Goal: Book appointment/travel/reservation

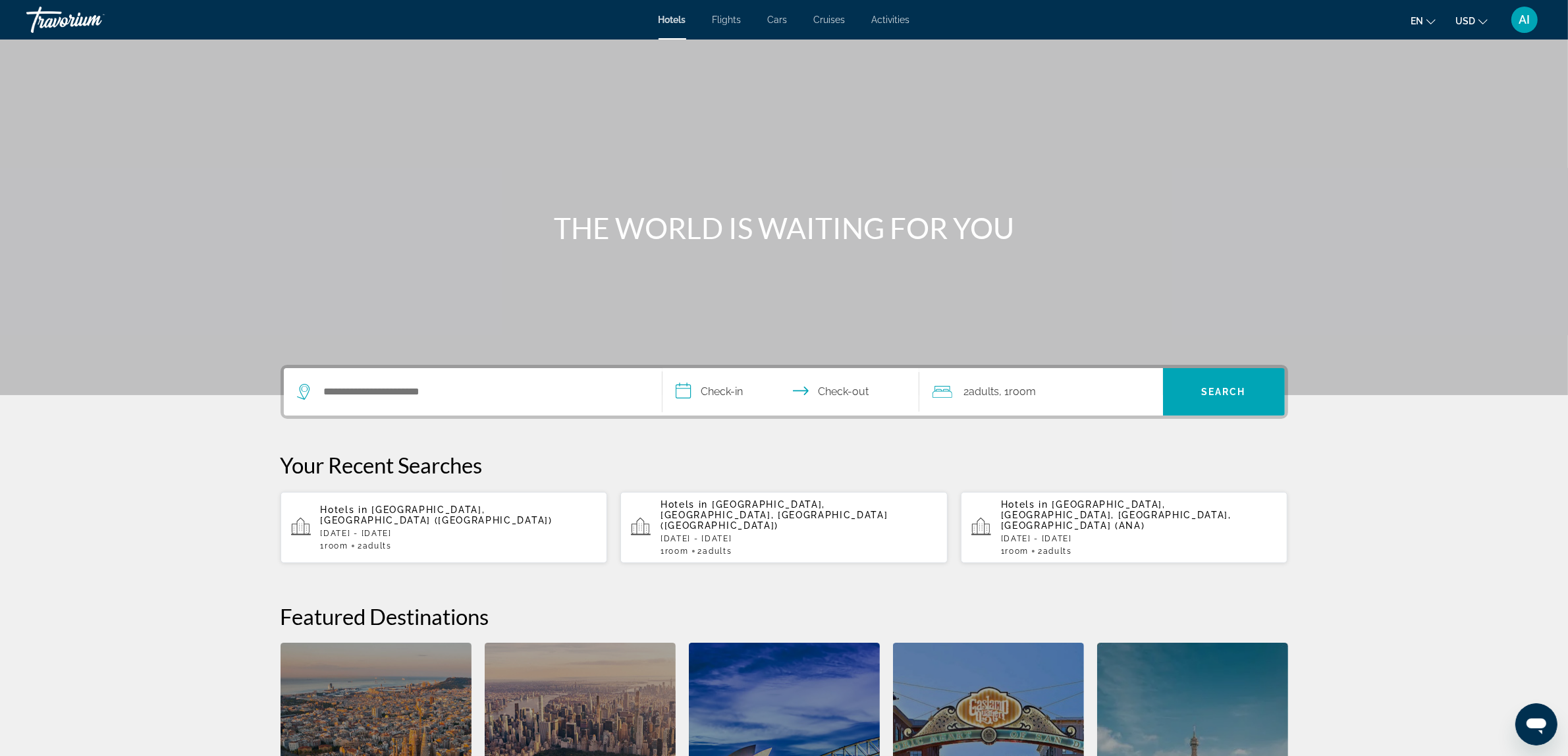
click at [713, 390] on input "**********" at bounding box center [794, 393] width 262 height 52
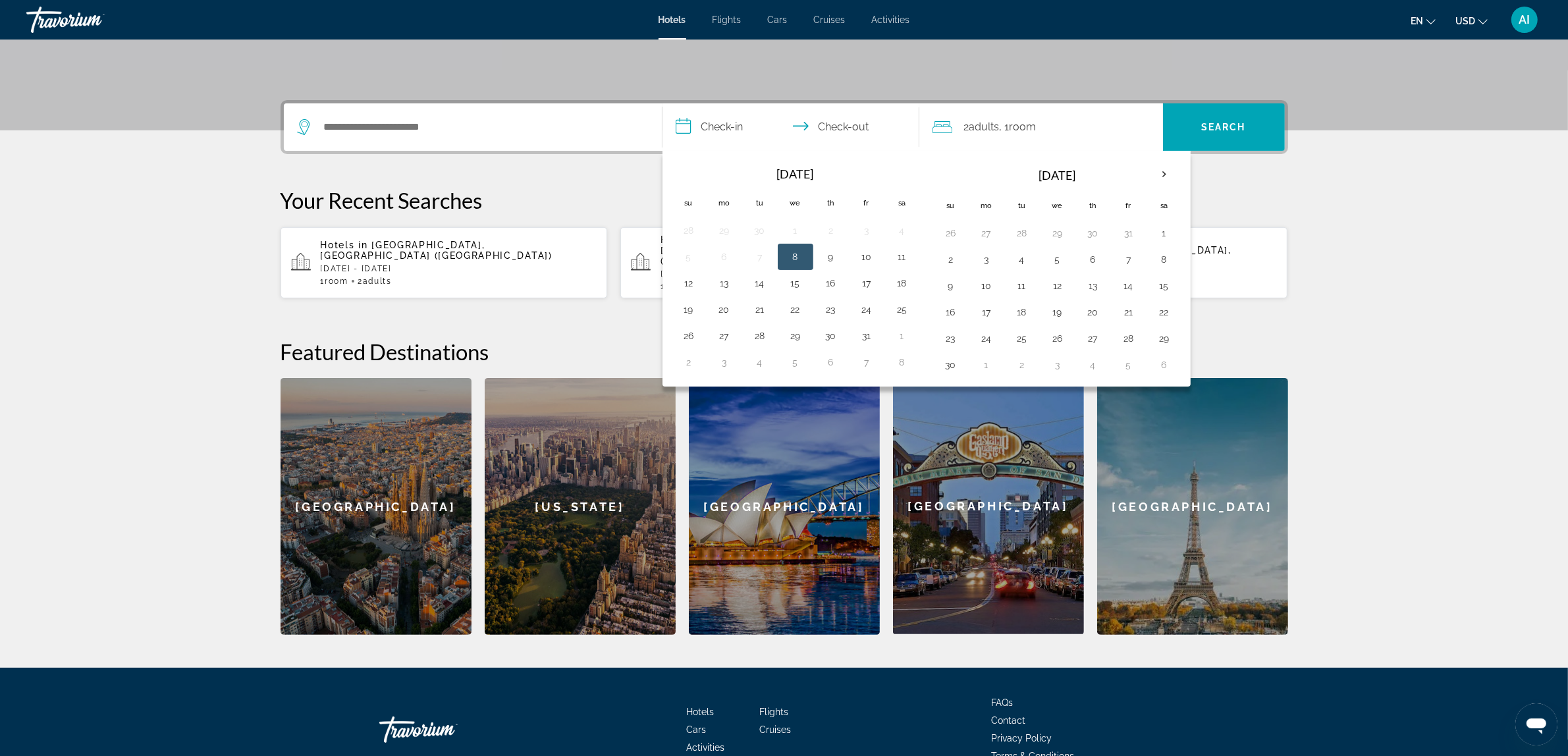
scroll to position [322, 0]
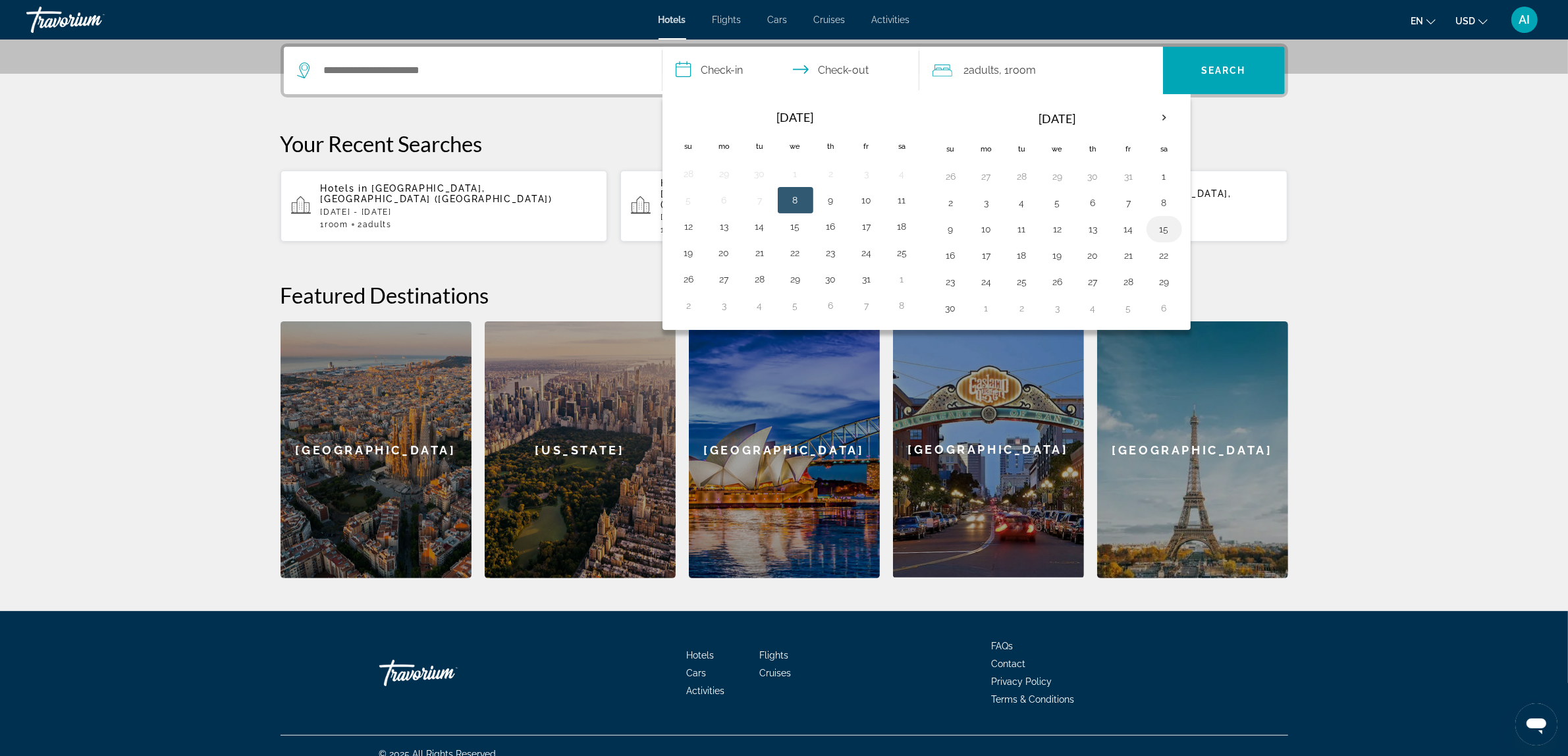
click at [1169, 228] on button "15" at bounding box center [1164, 229] width 21 height 19
click at [1166, 251] on button "22" at bounding box center [1164, 255] width 21 height 19
type input "**********"
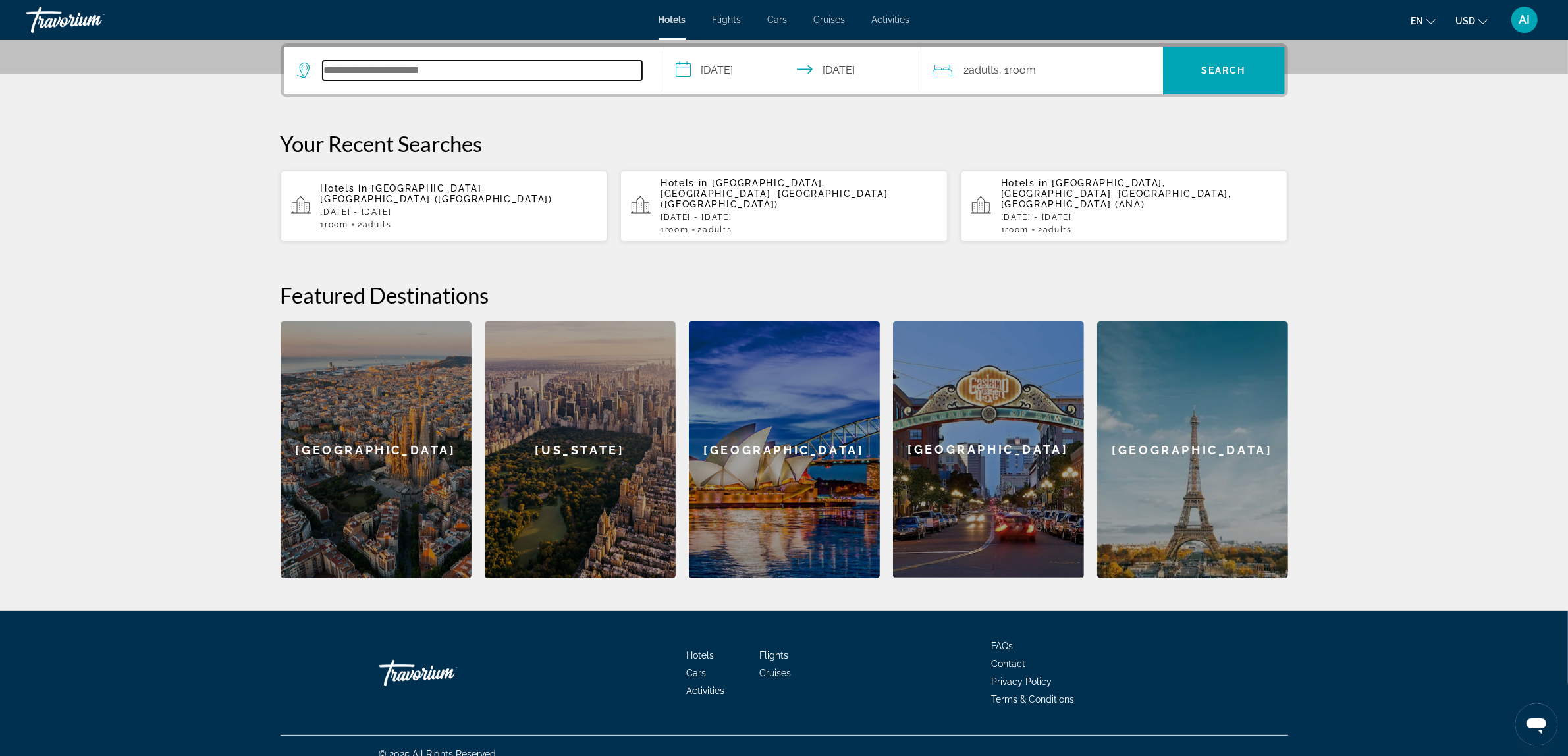
click at [464, 75] on input "Search hotel destination" at bounding box center [482, 71] width 319 height 20
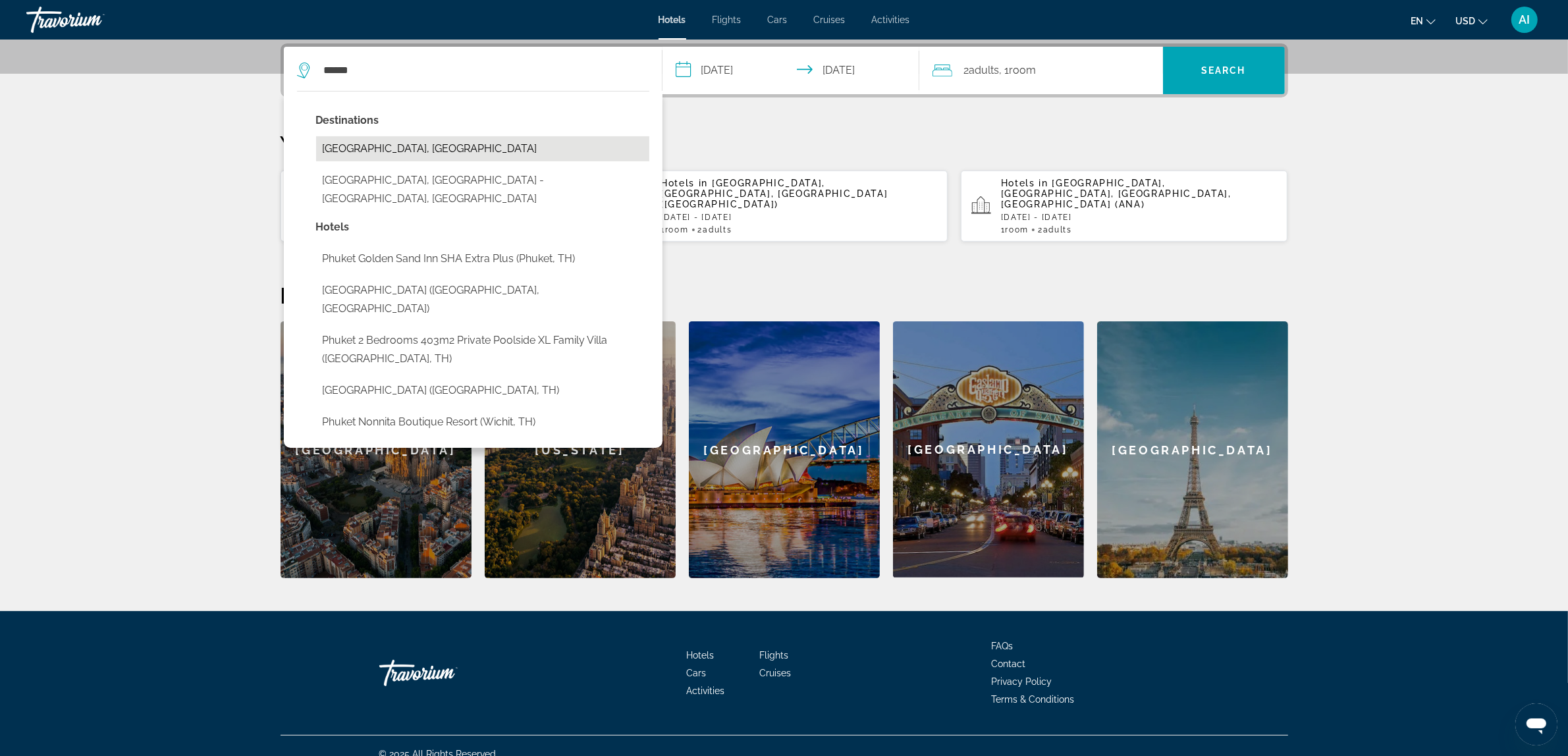
click at [409, 146] on button "Phuket Island, Thailand" at bounding box center [483, 149] width 333 height 25
type input "**********"
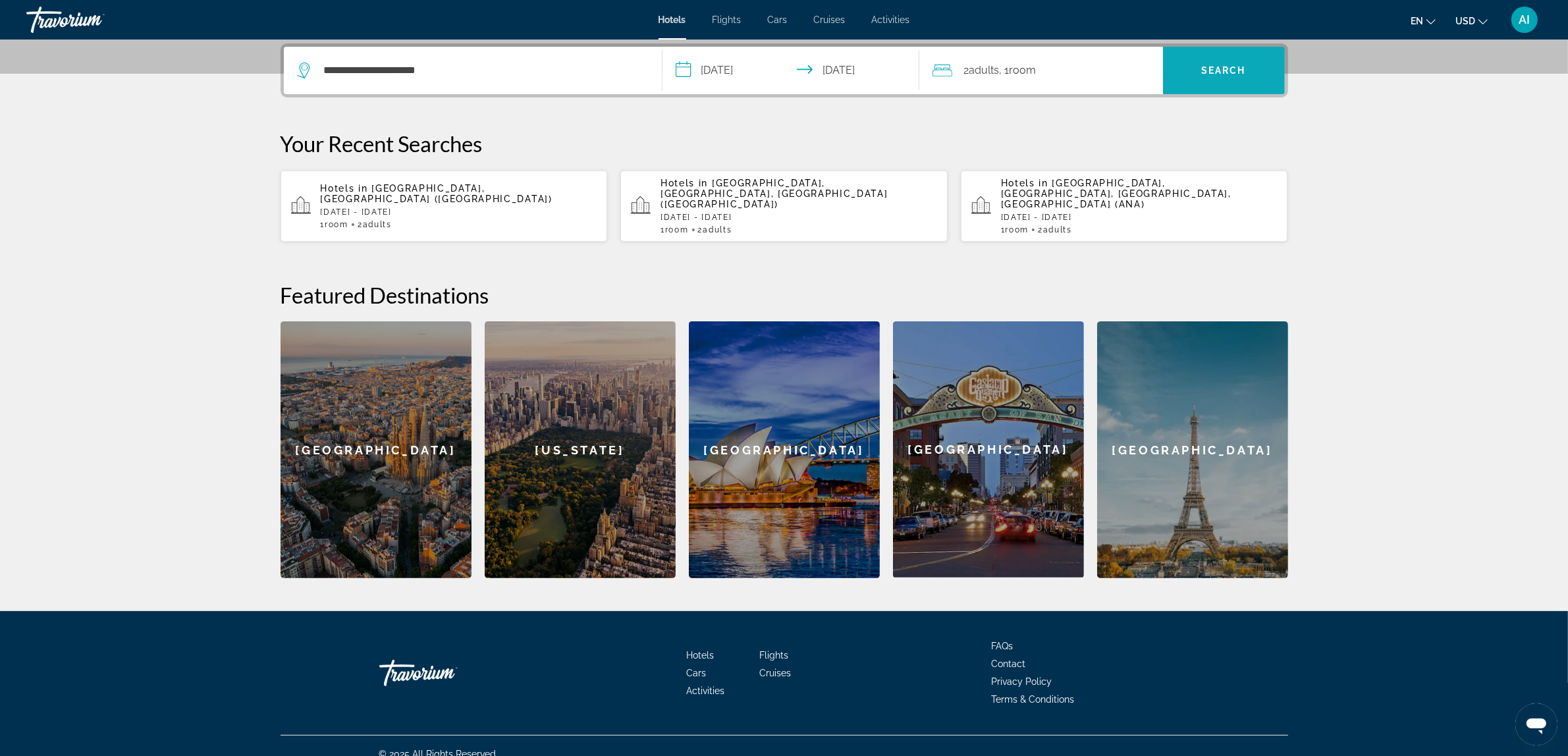
click at [1229, 76] on span "Search" at bounding box center [1224, 70] width 122 height 32
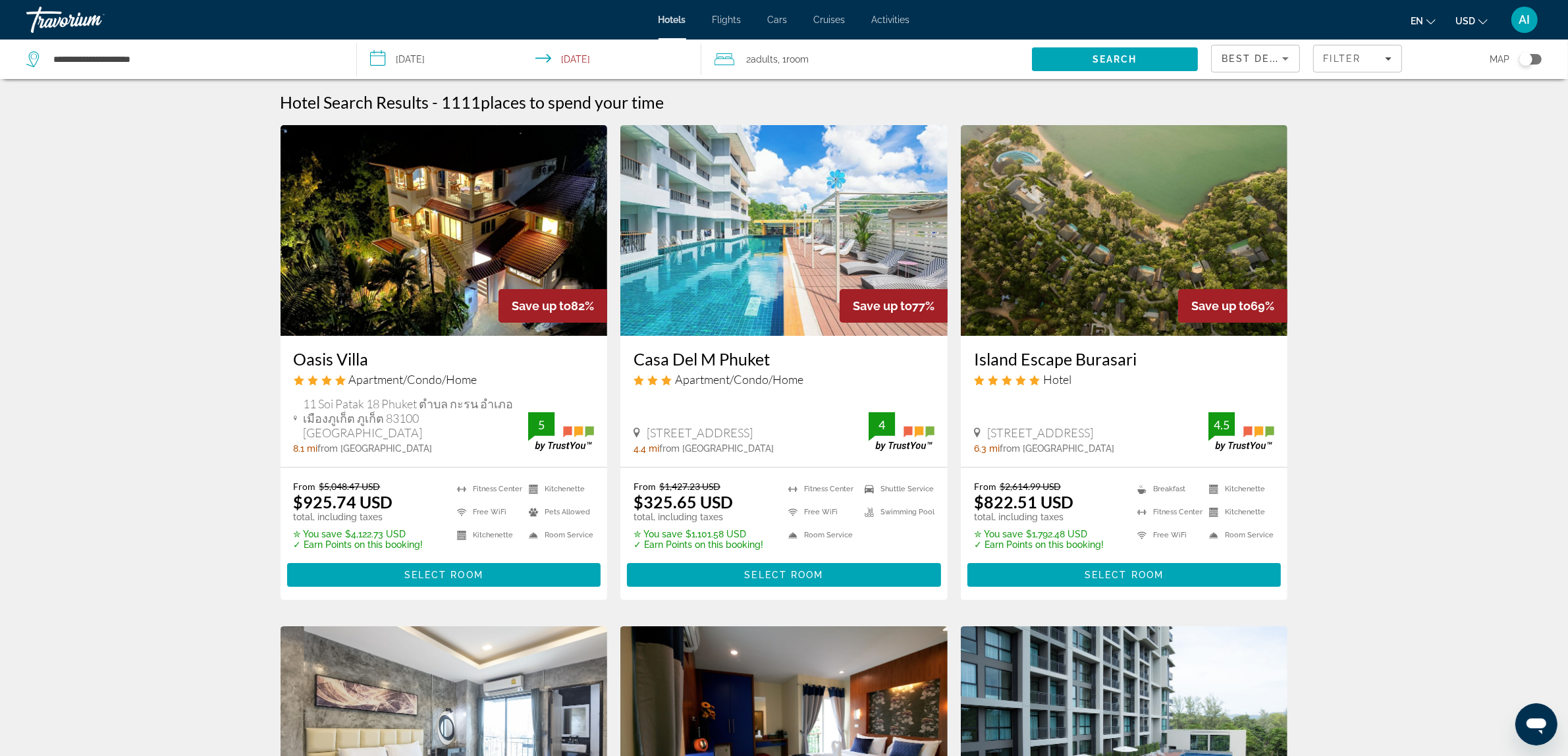
click at [502, 273] on img "Main content" at bounding box center [444, 230] width 327 height 211
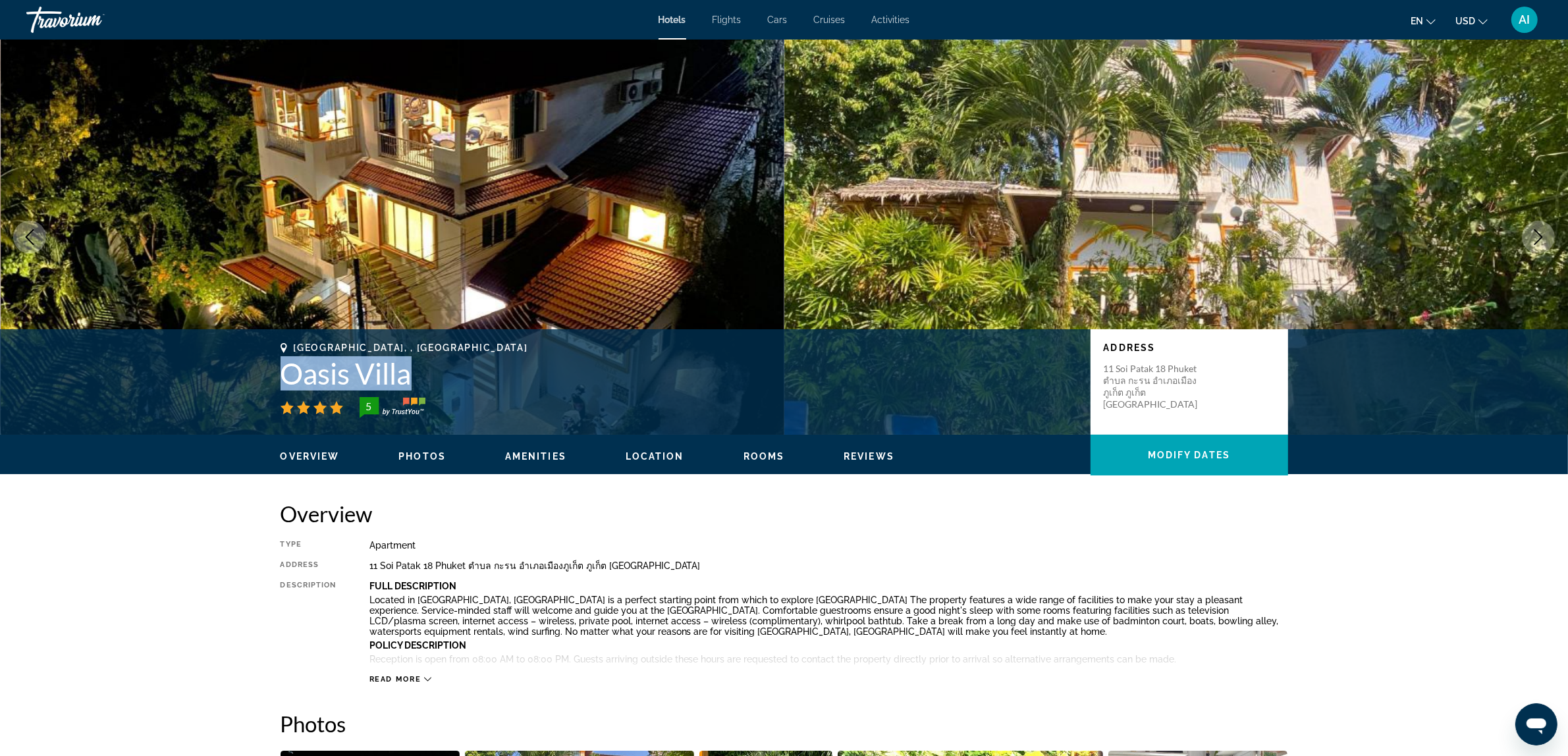
drag, startPoint x: 278, startPoint y: 373, endPoint x: 417, endPoint y: 379, distance: 139.1
click at [417, 379] on div "Phuket, , Thailand Oasis Villa 5 Address 11 Soi Patak 18 Phuket ตำบล กะรน อำเภอ…" at bounding box center [784, 382] width 1061 height 79
copy h1 "Oasis Villa"
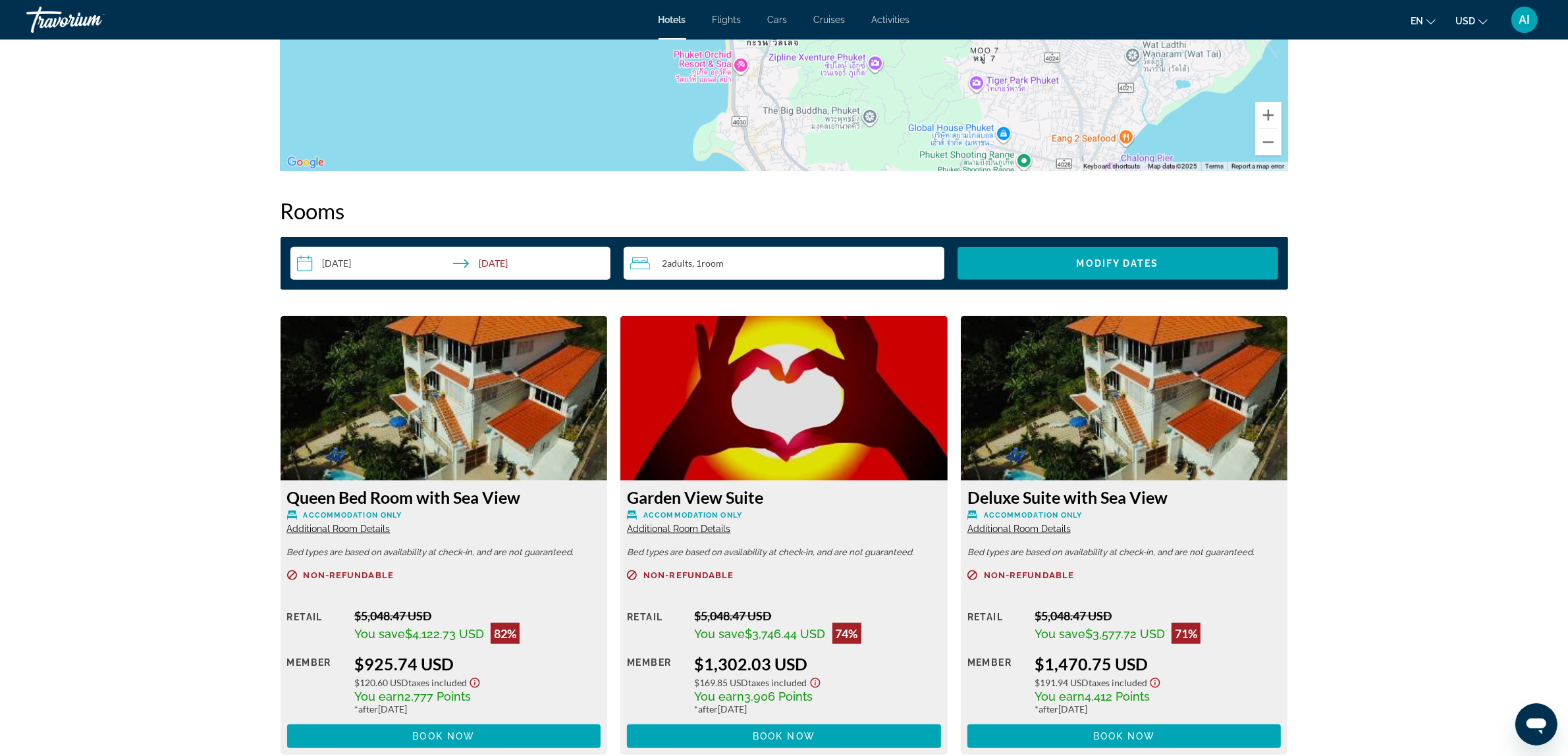
scroll to position [1647, 0]
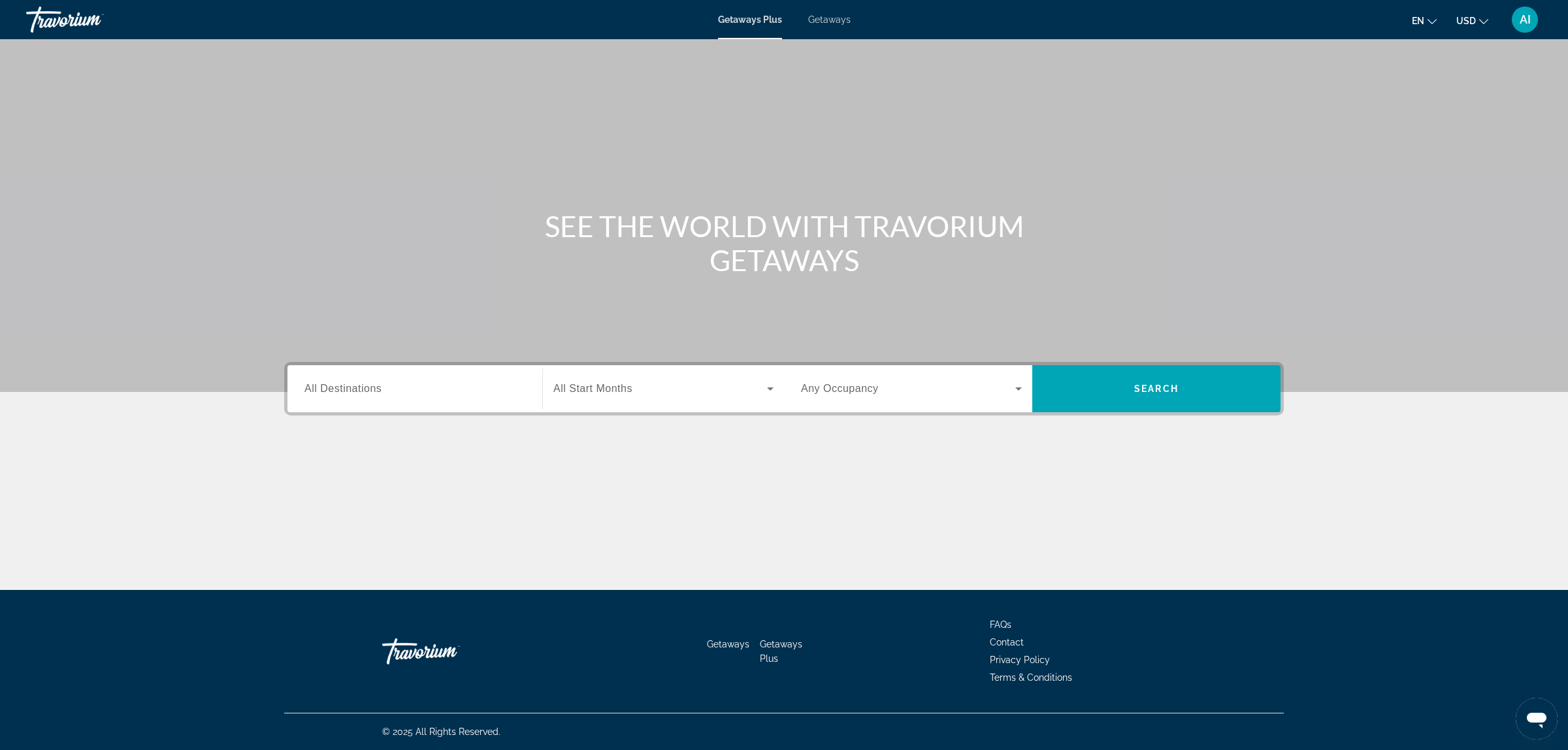
click at [831, 20] on span "Getaways" at bounding box center [829, 20] width 43 height 11
click at [371, 387] on span "All Destinations" at bounding box center [343, 388] width 77 height 11
click at [371, 387] on input "Destination All Destinations" at bounding box center [415, 390] width 221 height 15
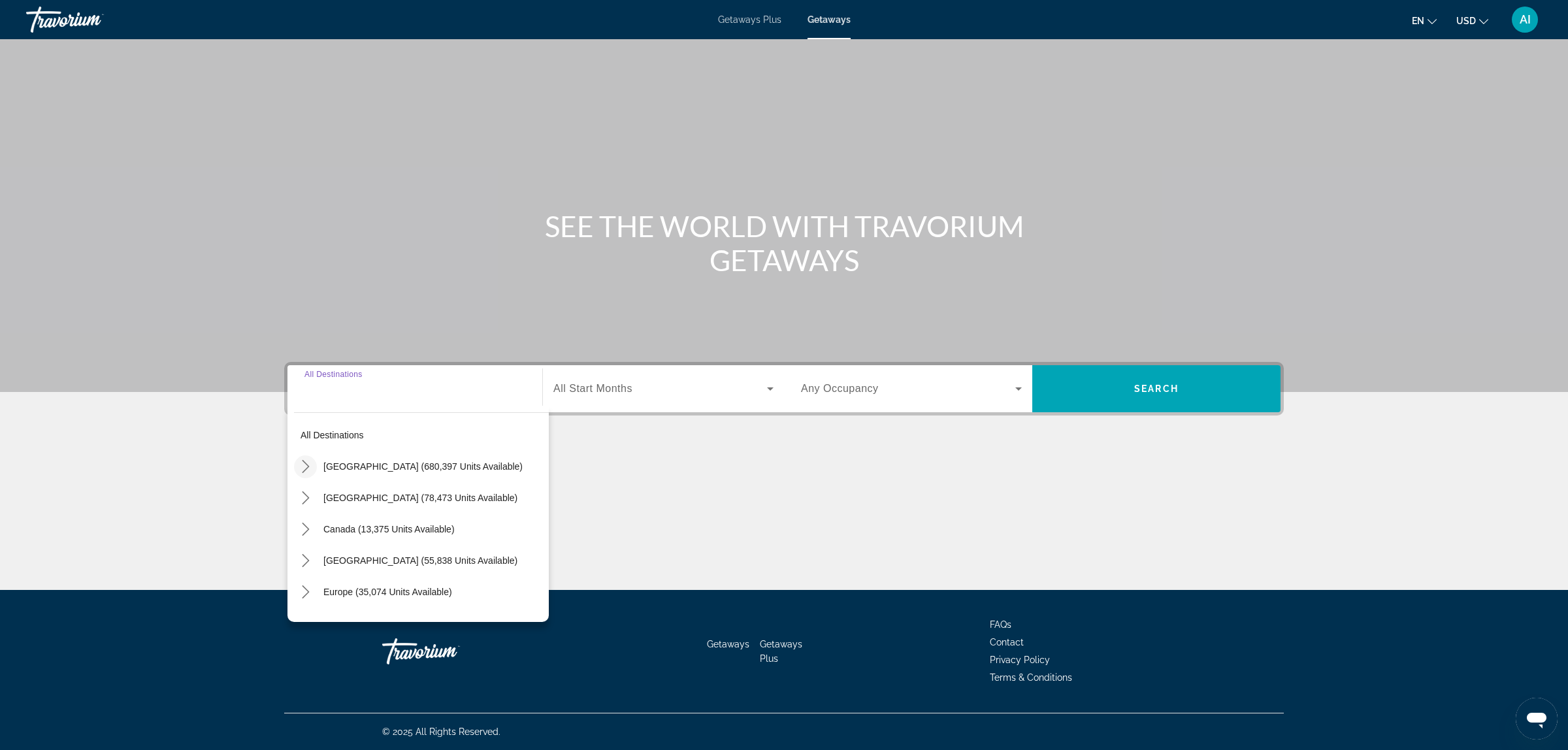
click at [302, 463] on icon "Toggle United States (680,397 units available) submenu" at bounding box center [305, 466] width 13 height 13
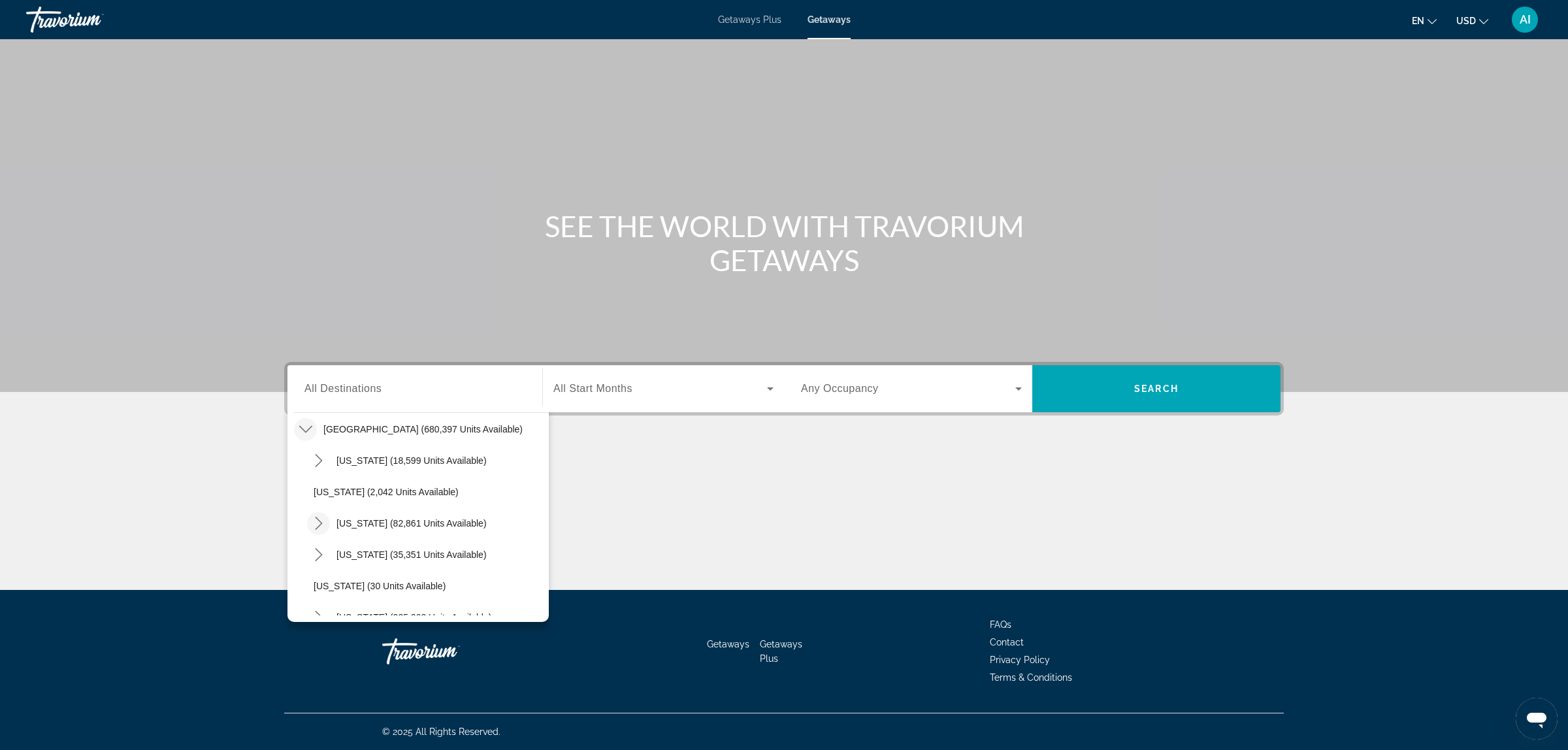
click at [314, 520] on icon "Toggle California (82,861 units available) submenu" at bounding box center [318, 523] width 13 height 13
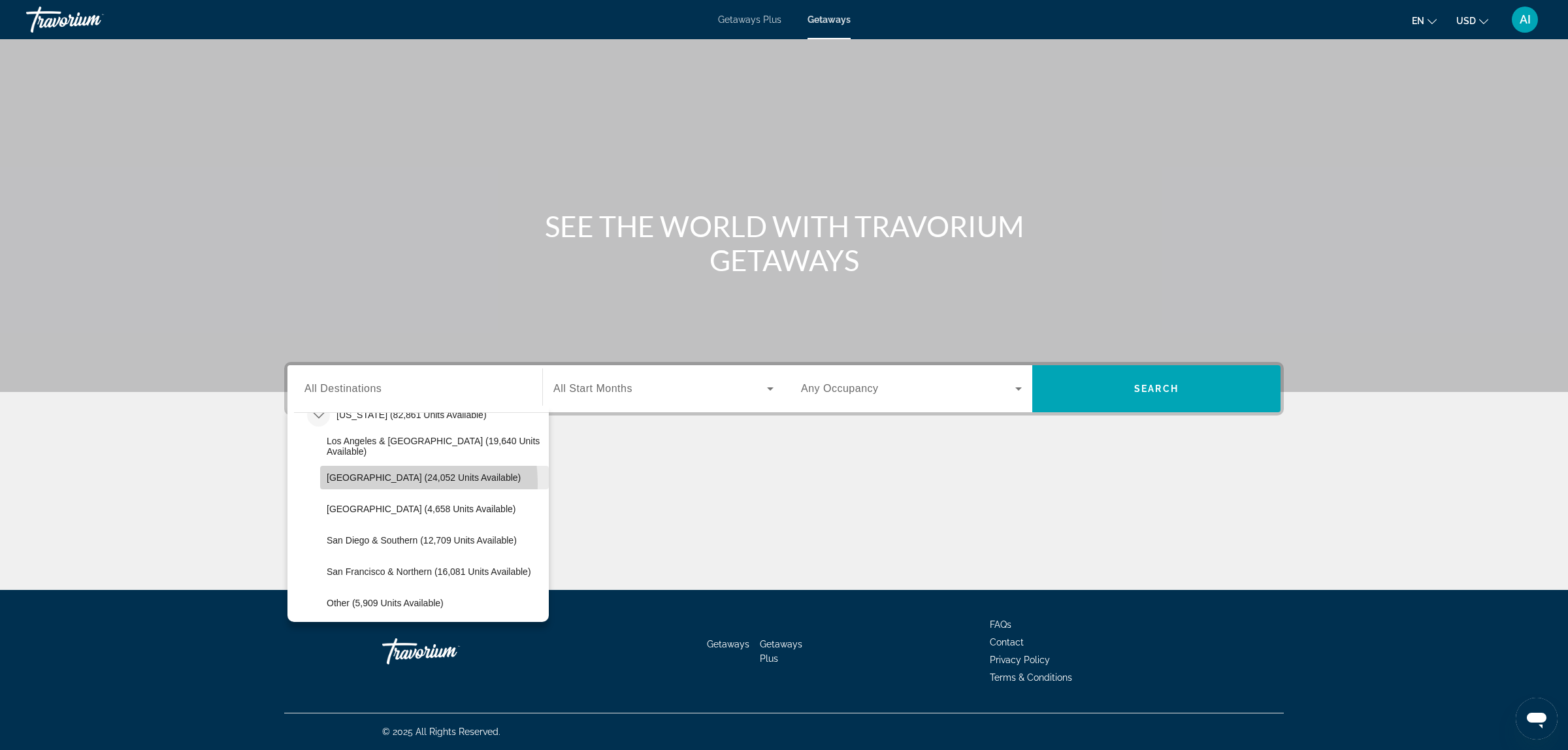
click at [360, 484] on span "Select destination: Lake Tahoe (24,052 units available)" at bounding box center [434, 478] width 229 height 31
type input "**********"
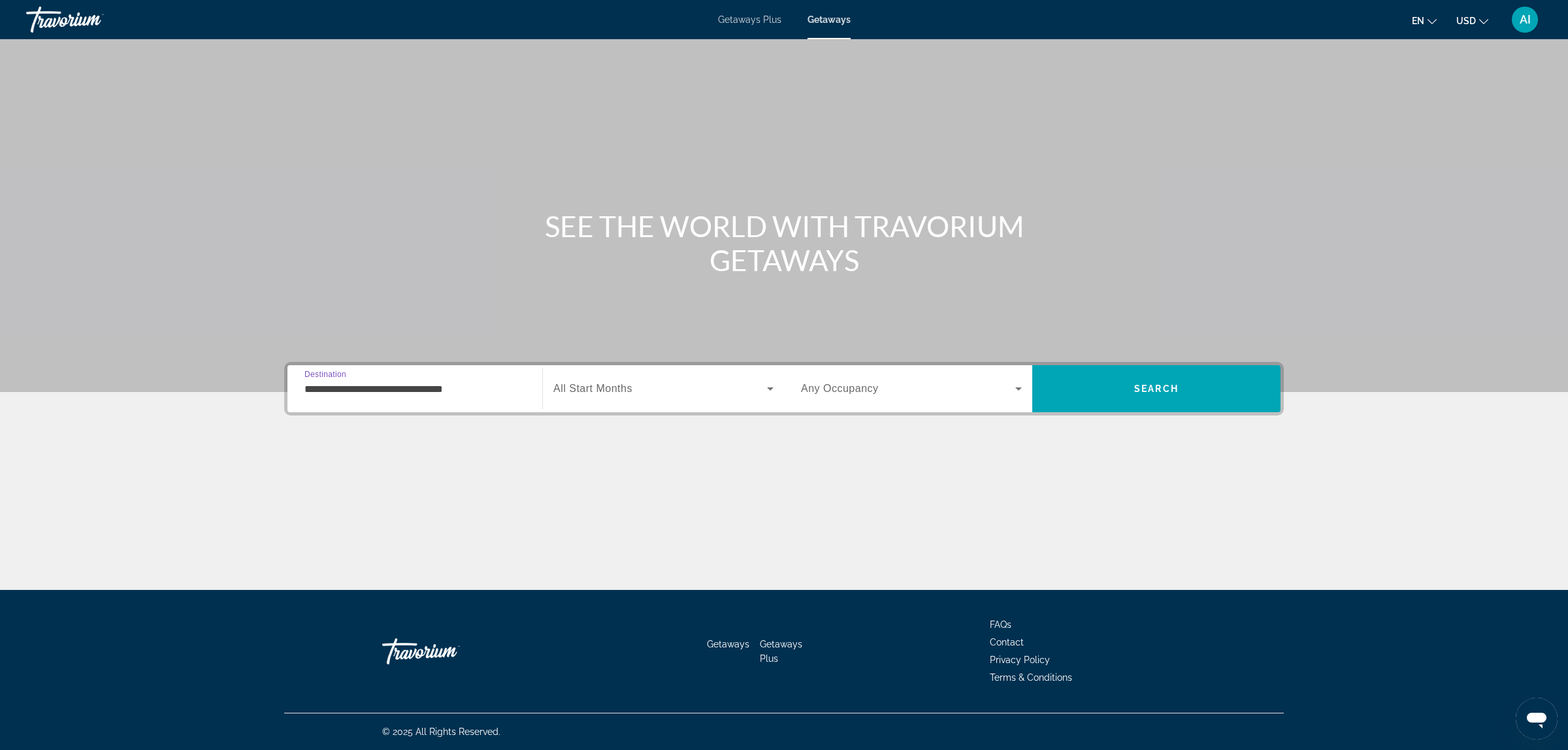
click at [673, 394] on span "Search widget" at bounding box center [659, 389] width 213 height 15
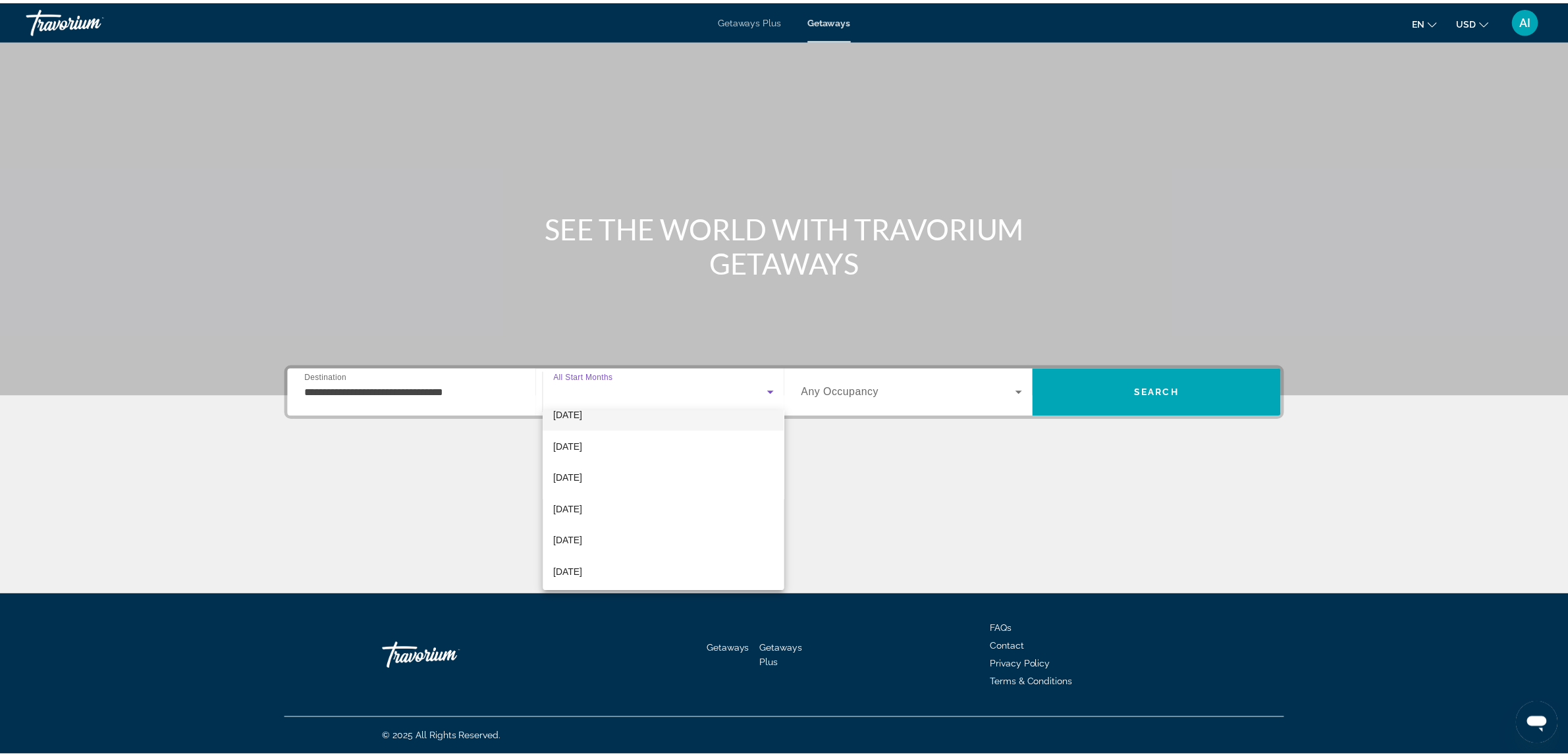
scroll to position [110, 0]
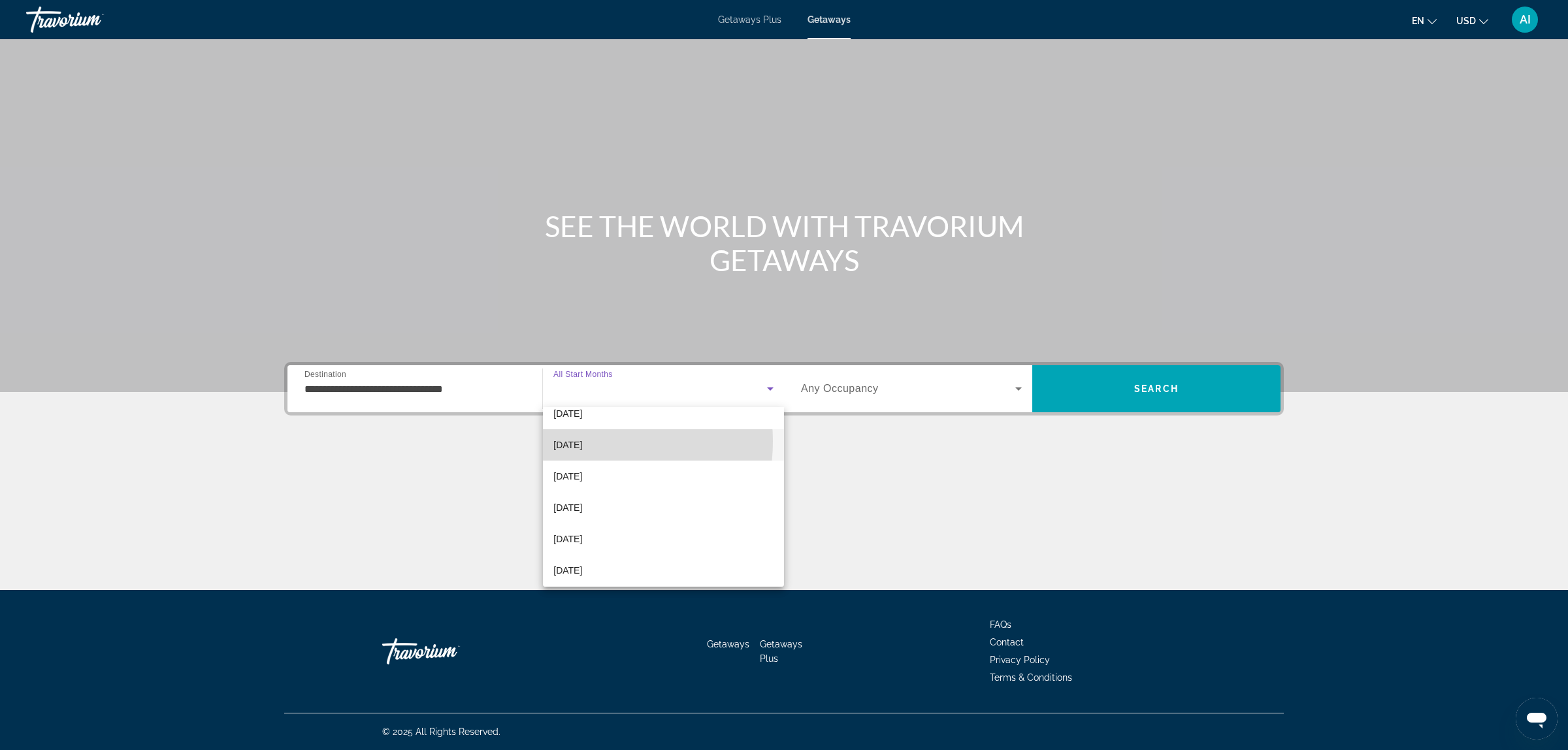
click at [581, 441] on span "[DATE]" at bounding box center [568, 445] width 29 height 15
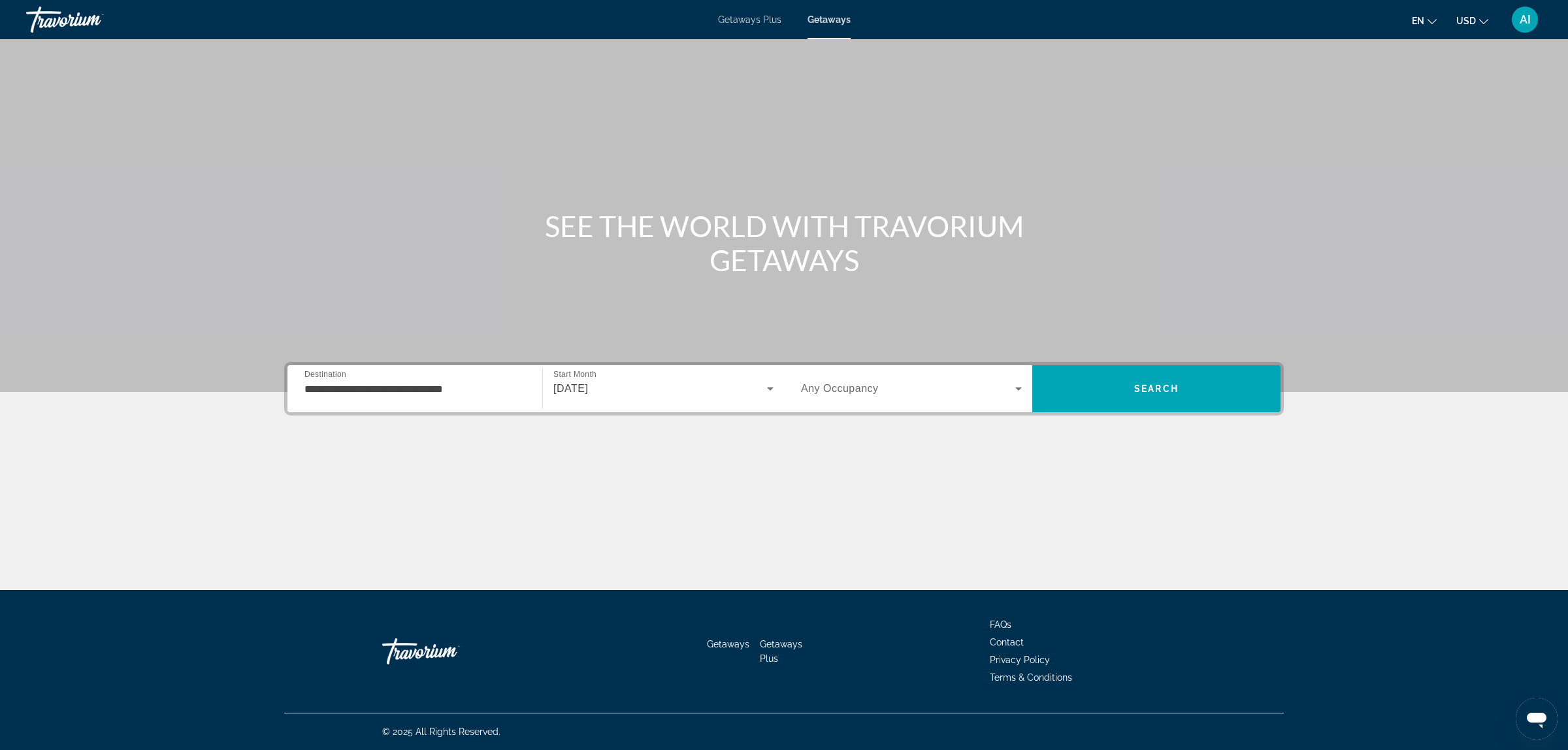
click at [850, 392] on span "Any Occupancy" at bounding box center [840, 388] width 78 height 11
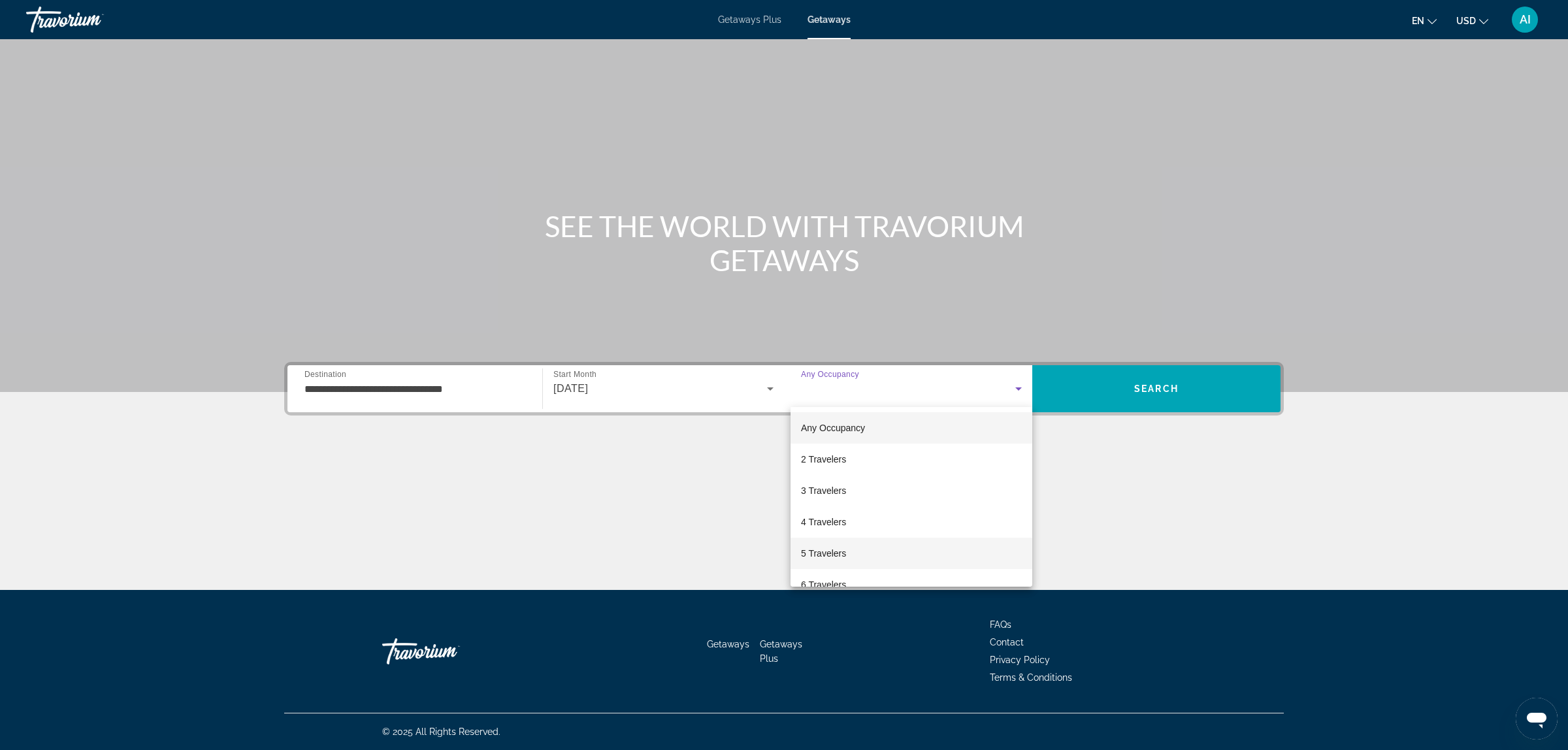
click at [852, 549] on mat-option "5 Travelers" at bounding box center [911, 553] width 242 height 31
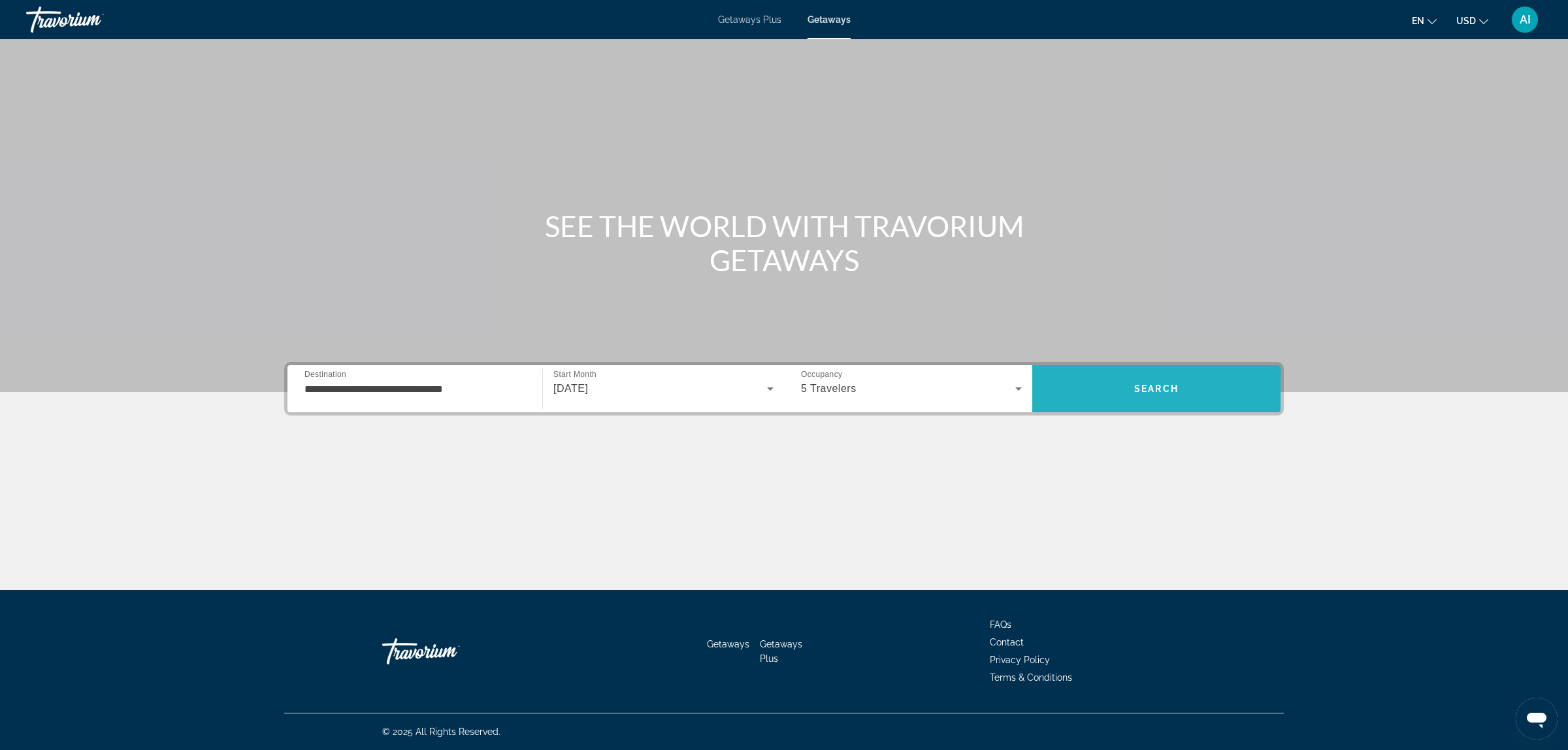
click at [1167, 387] on span "Search" at bounding box center [1156, 389] width 44 height 11
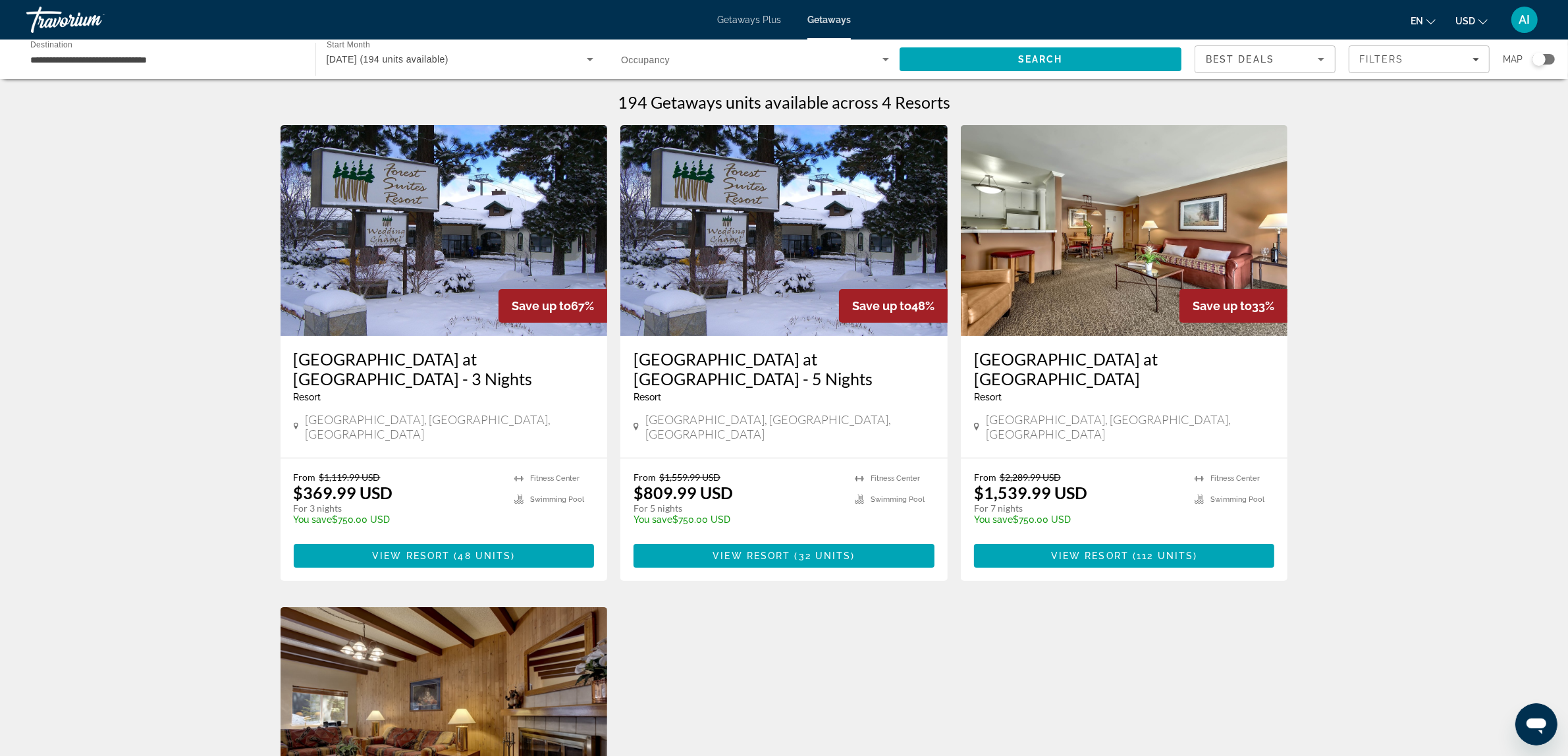
click at [1067, 261] on img "Main content" at bounding box center [1125, 230] width 327 height 211
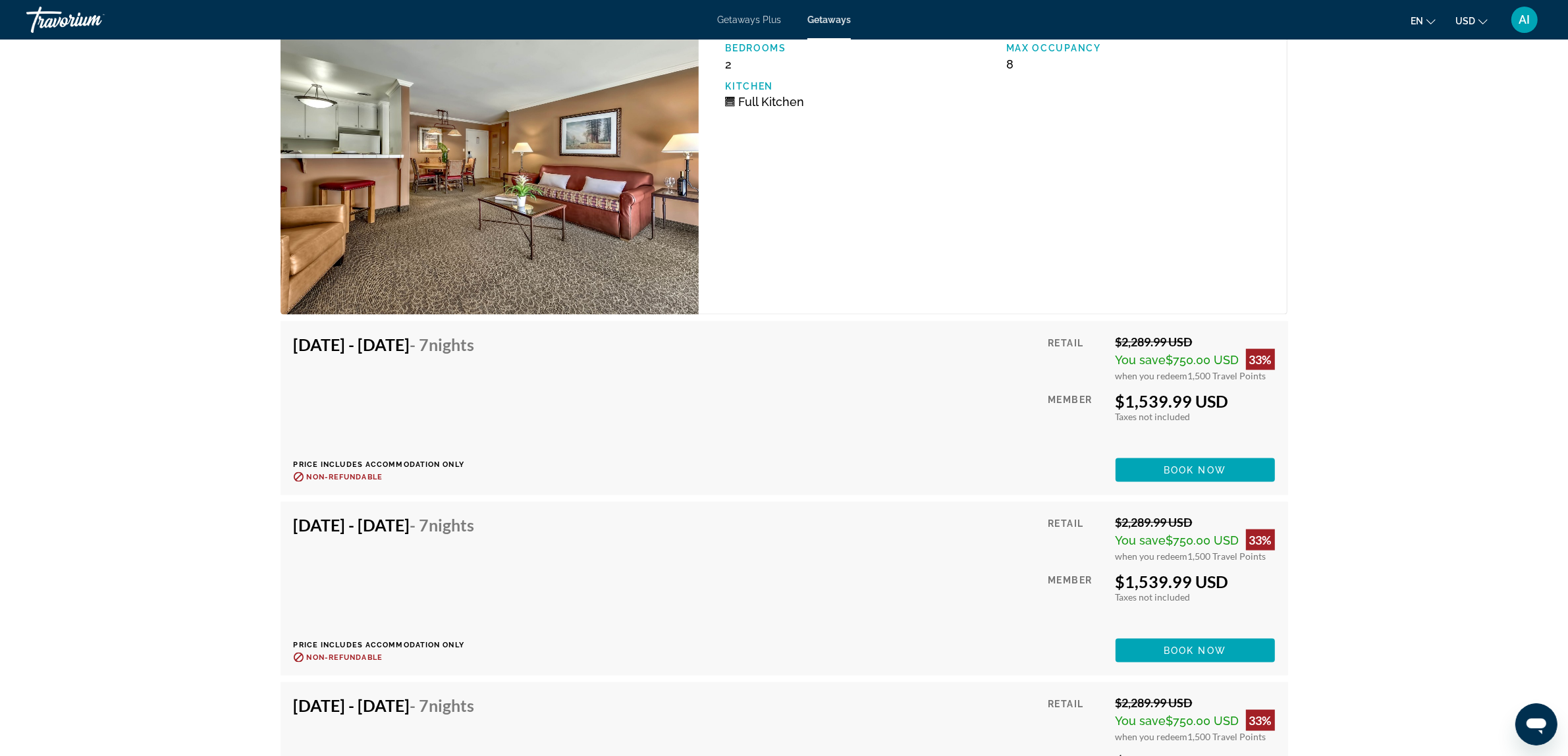
scroll to position [2195, 0]
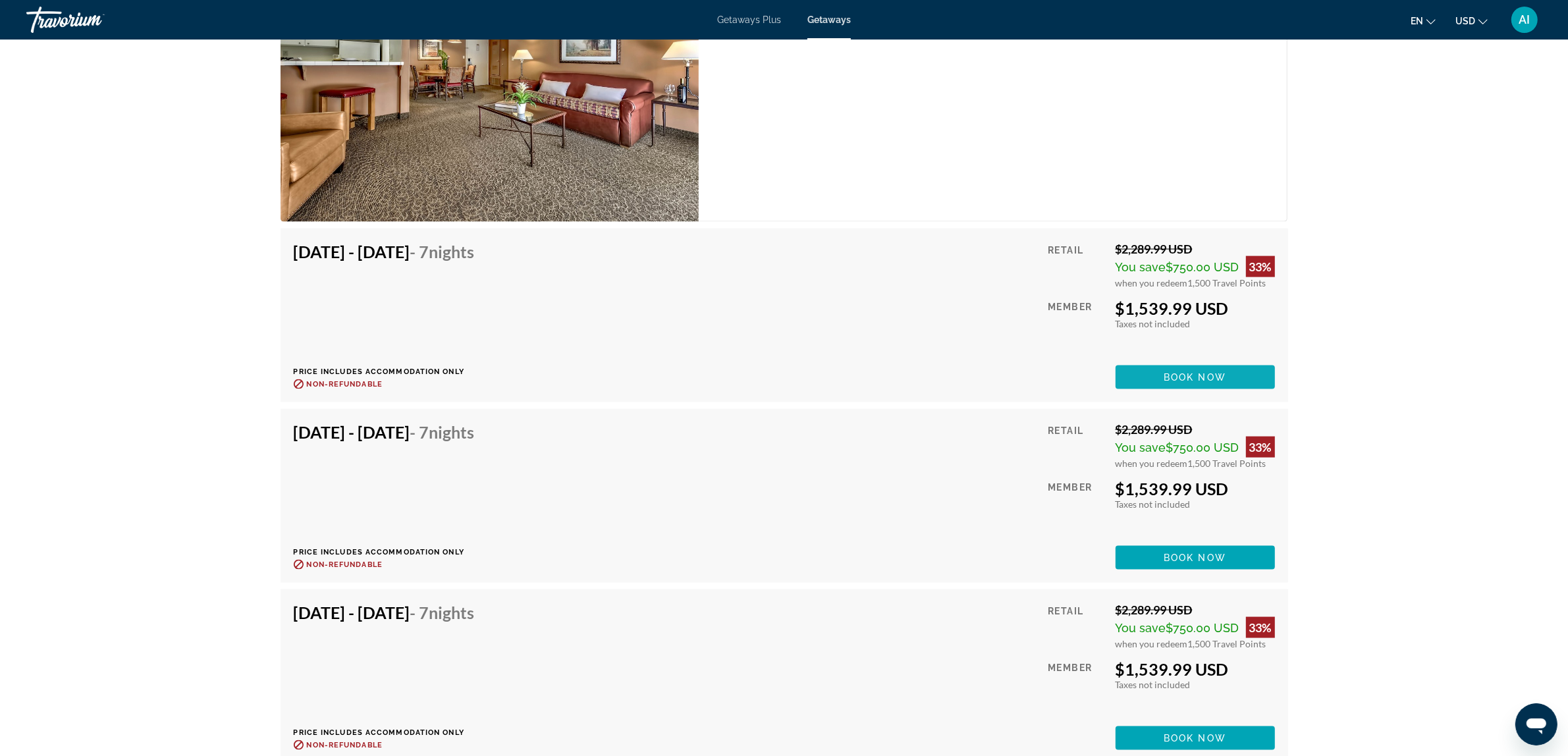
click at [1173, 373] on span "Book now" at bounding box center [1195, 378] width 62 height 11
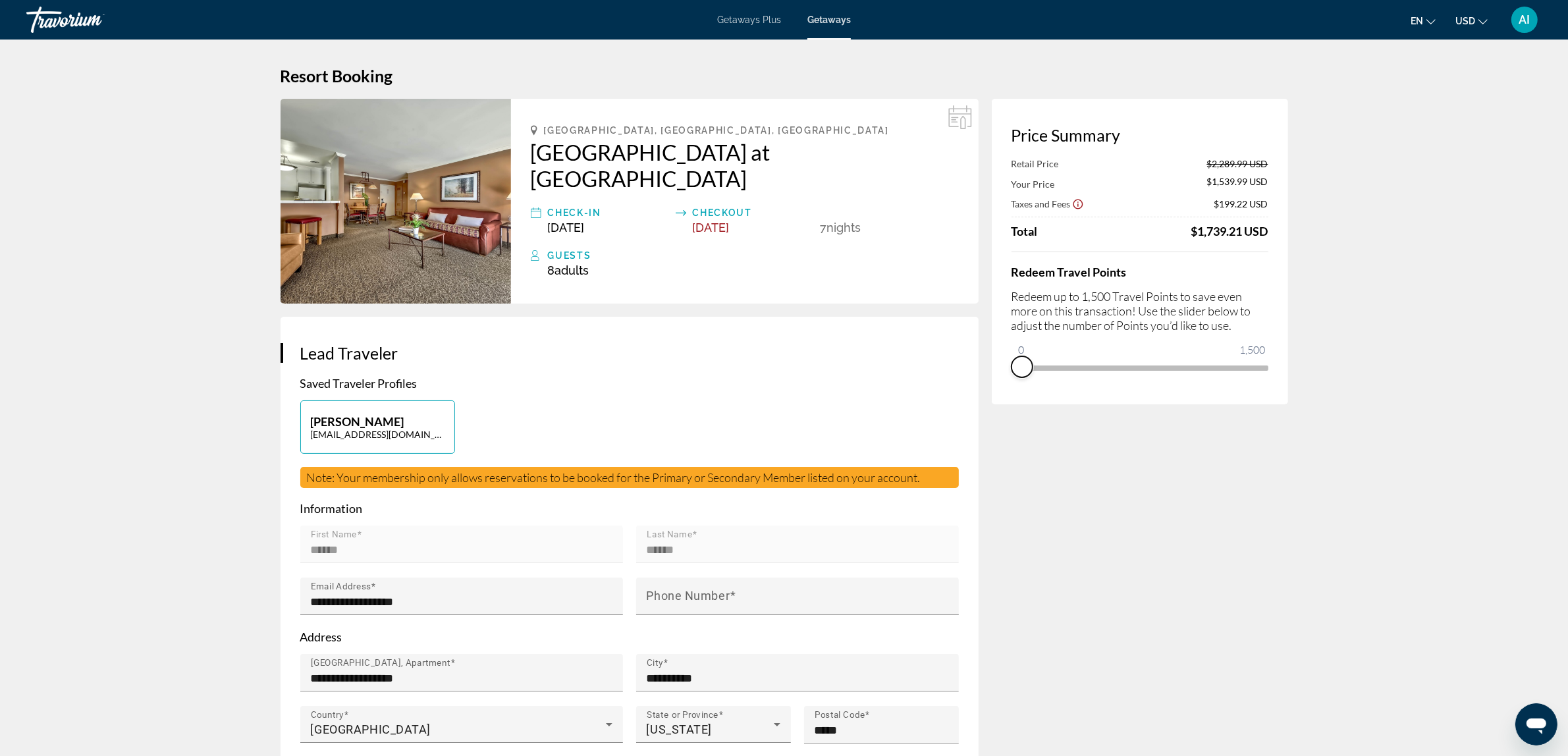
drag, startPoint x: 1262, startPoint y: 386, endPoint x: 1007, endPoint y: 400, distance: 255.4
click at [1009, 400] on div "Price Summary Retail Price $2,289.99 USD Your Price $1,539.99 USD Taxes and Fee…" at bounding box center [1140, 251] width 296 height 305
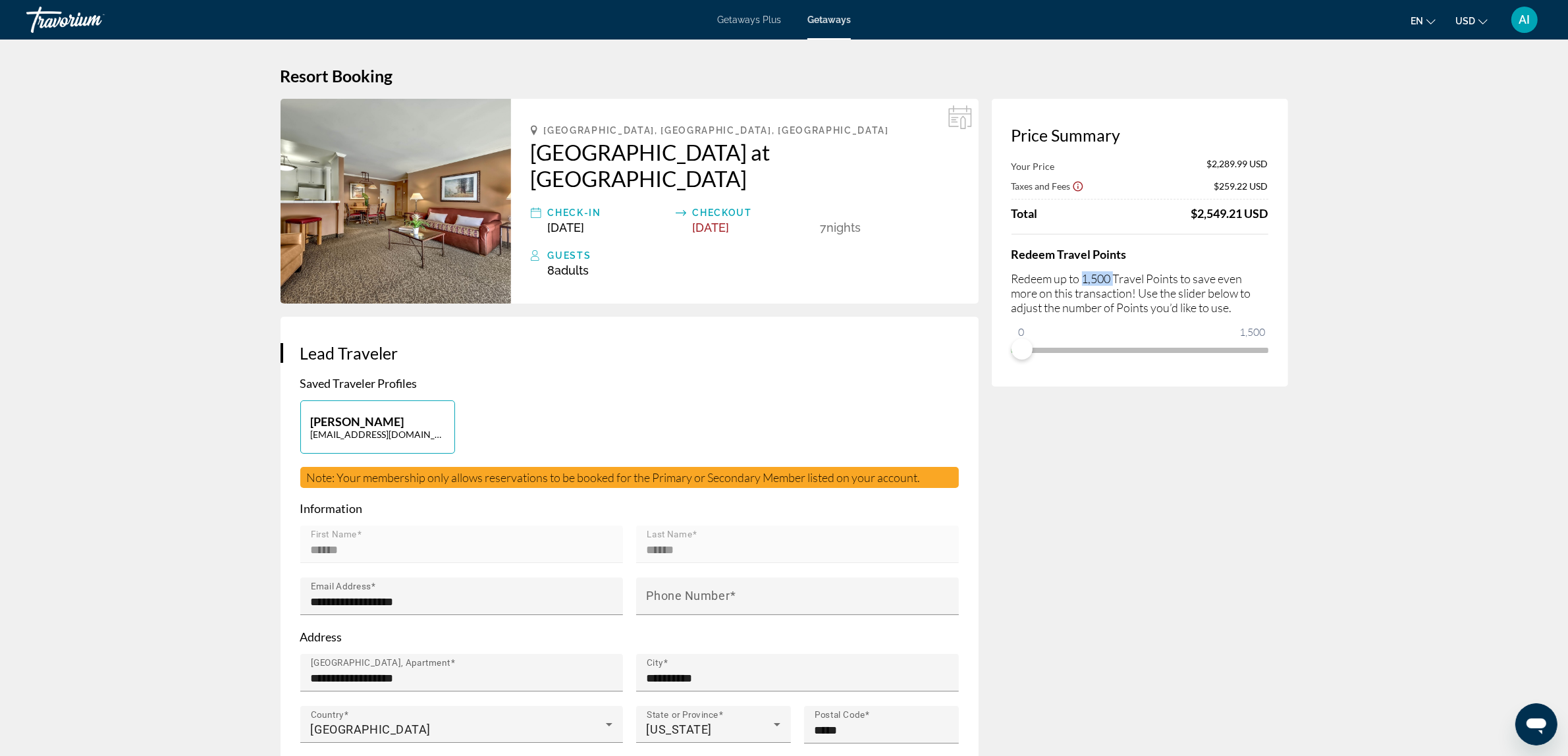
drag, startPoint x: 1084, startPoint y: 278, endPoint x: 1118, endPoint y: 282, distance: 34.2
click at [1118, 282] on p "Redeem up to 1,500 Travel Points to save even more on this transaction! Use the…" at bounding box center [1140, 293] width 257 height 43
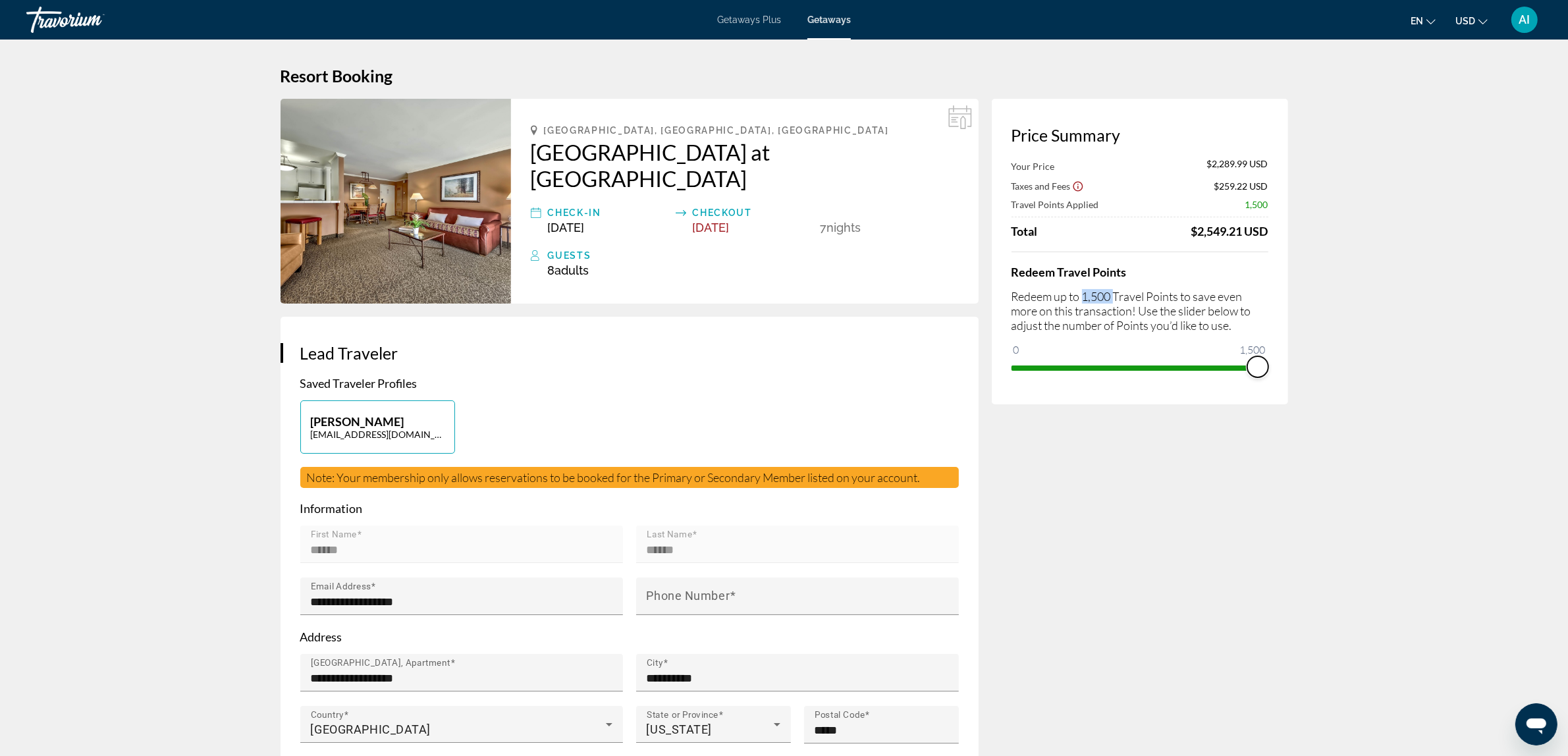
drag, startPoint x: 1026, startPoint y: 351, endPoint x: 1297, endPoint y: 390, distance: 273.8
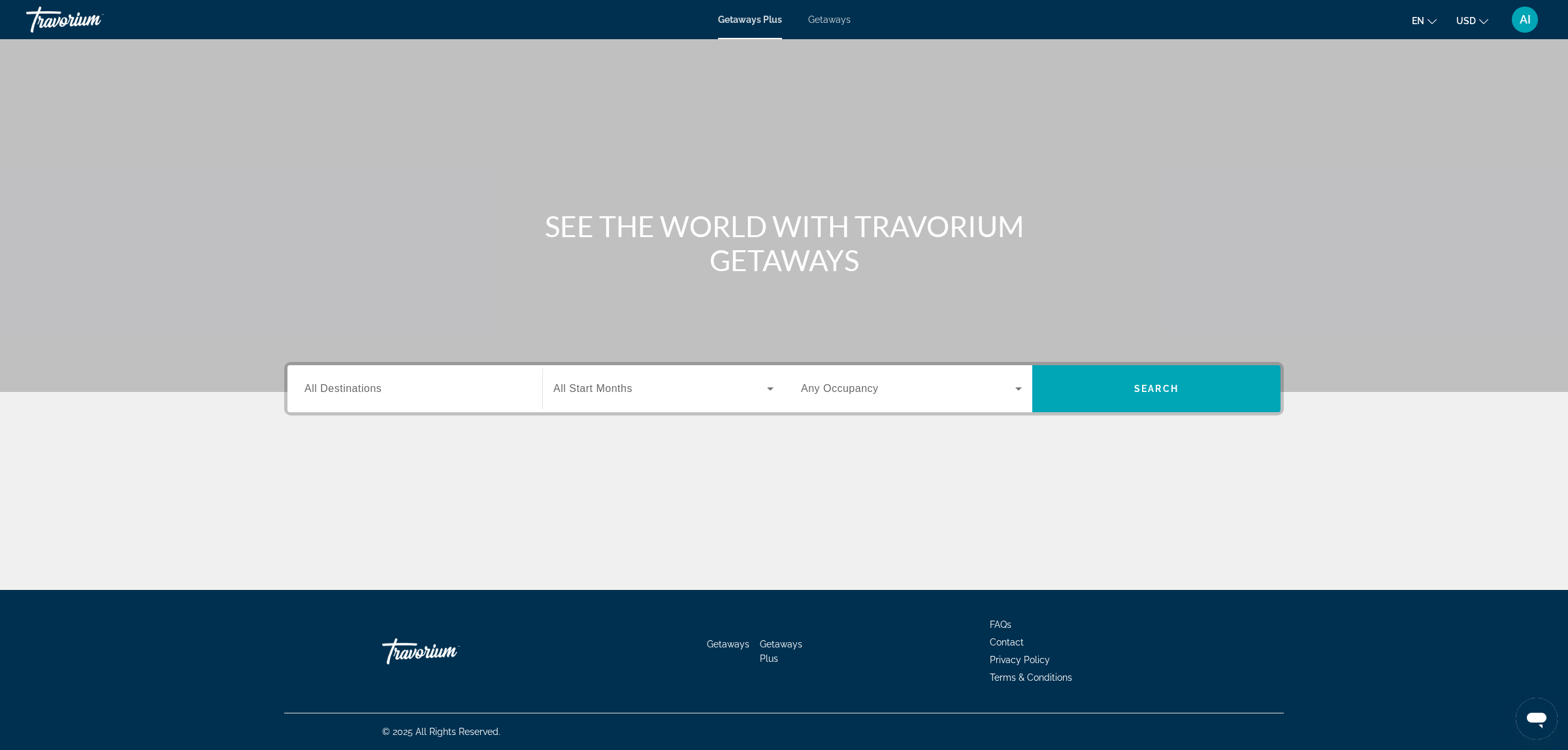
click at [828, 18] on span "Getaways" at bounding box center [829, 20] width 43 height 11
click at [382, 390] on input "Destination All Destinations" at bounding box center [415, 390] width 221 height 15
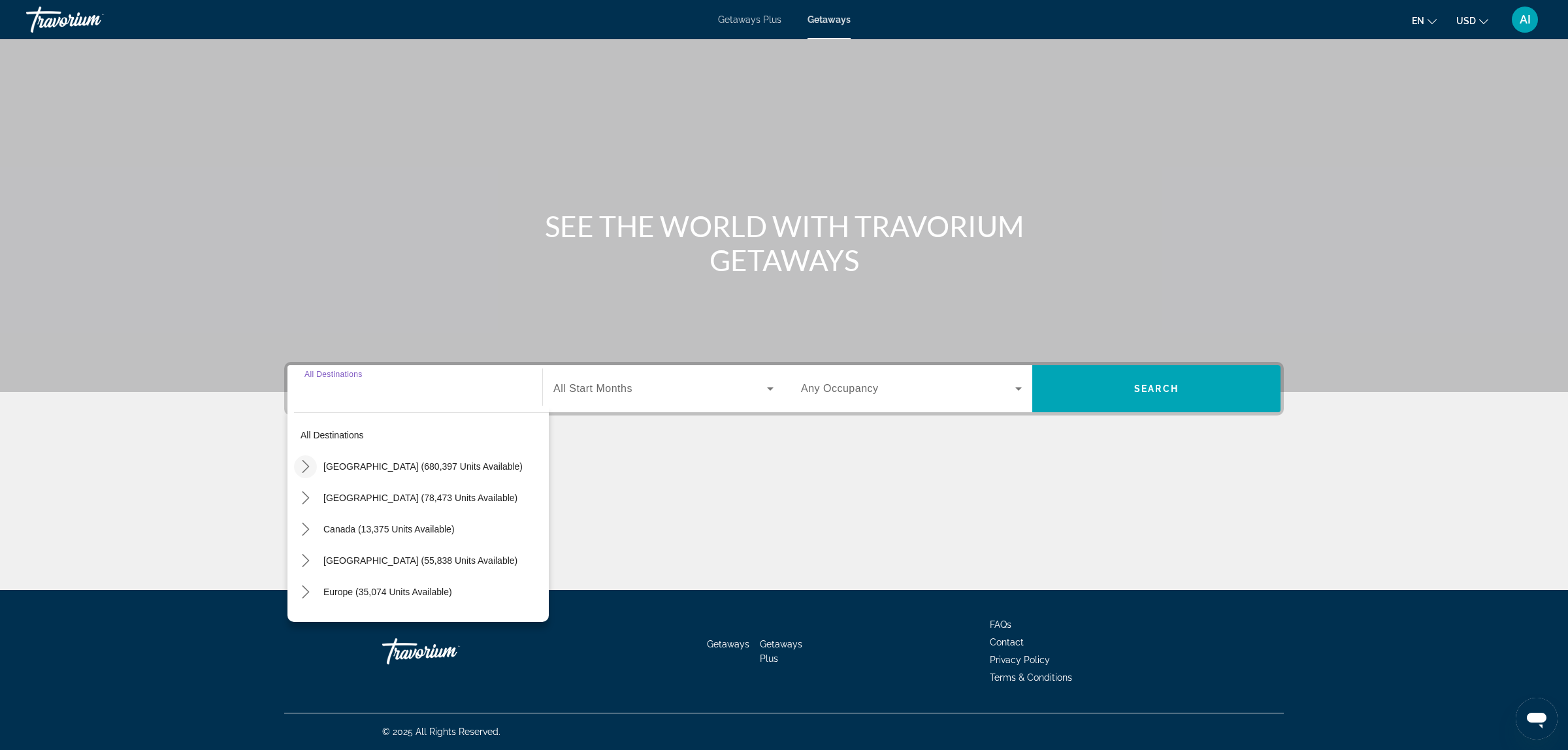
click at [311, 465] on icon "Toggle United States (680,397 units available) submenu" at bounding box center [305, 466] width 13 height 13
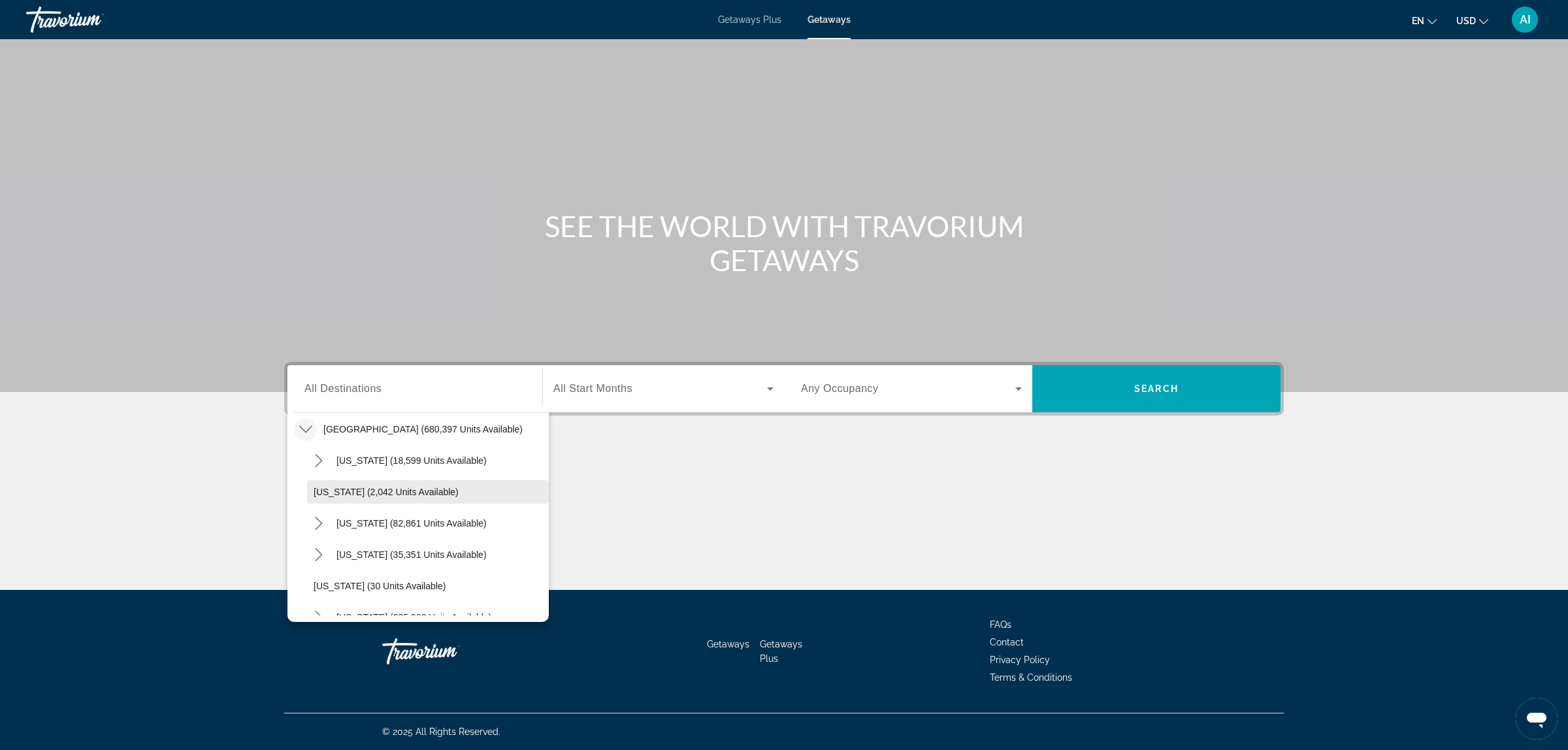
scroll to position [145, 0]
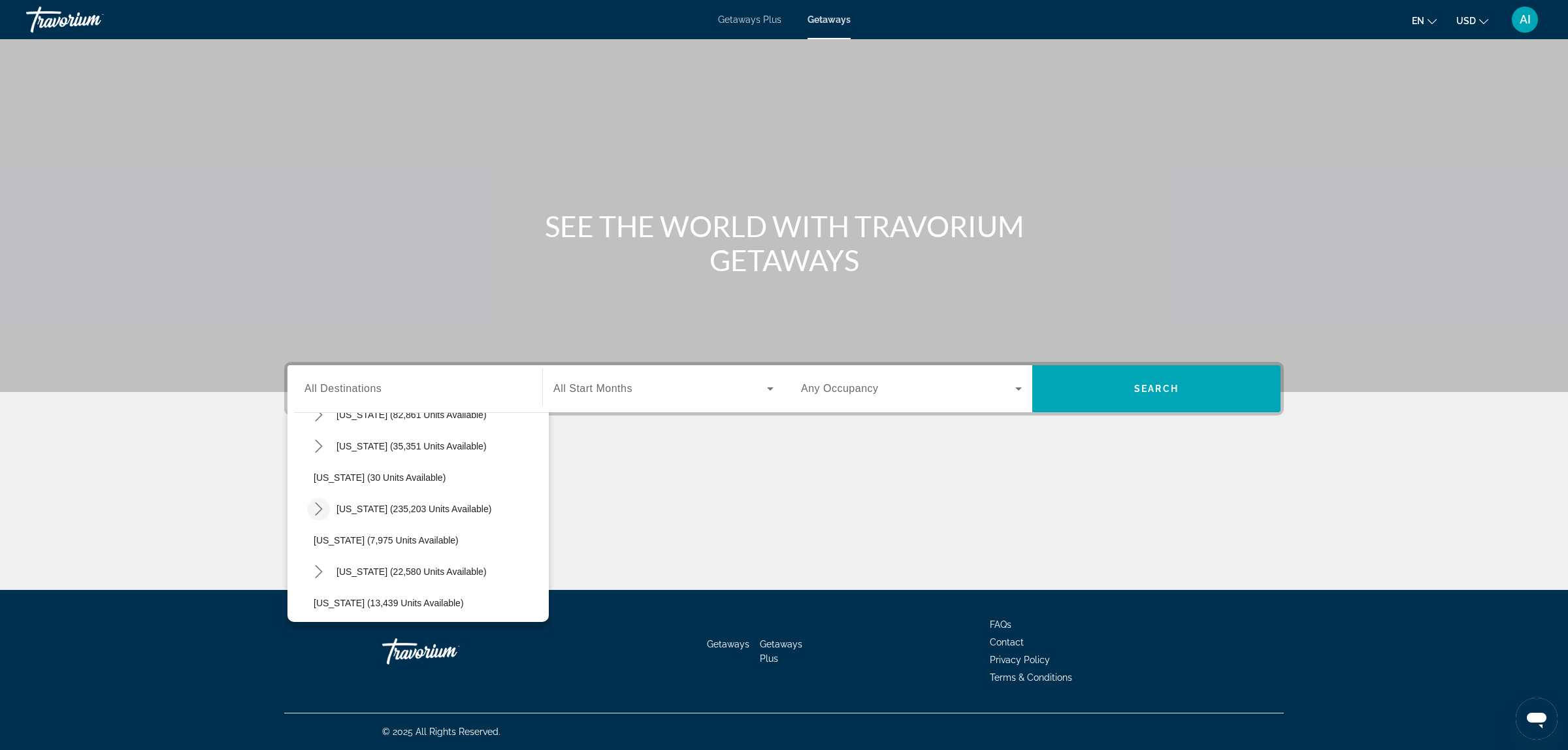
click at [315, 507] on icon "Toggle Florida (235,203 units available) submenu" at bounding box center [318, 509] width 13 height 13
click at [363, 570] on span "East Coast (57,031 units available)" at bounding box center [424, 572] width 194 height 11
type input "**********"
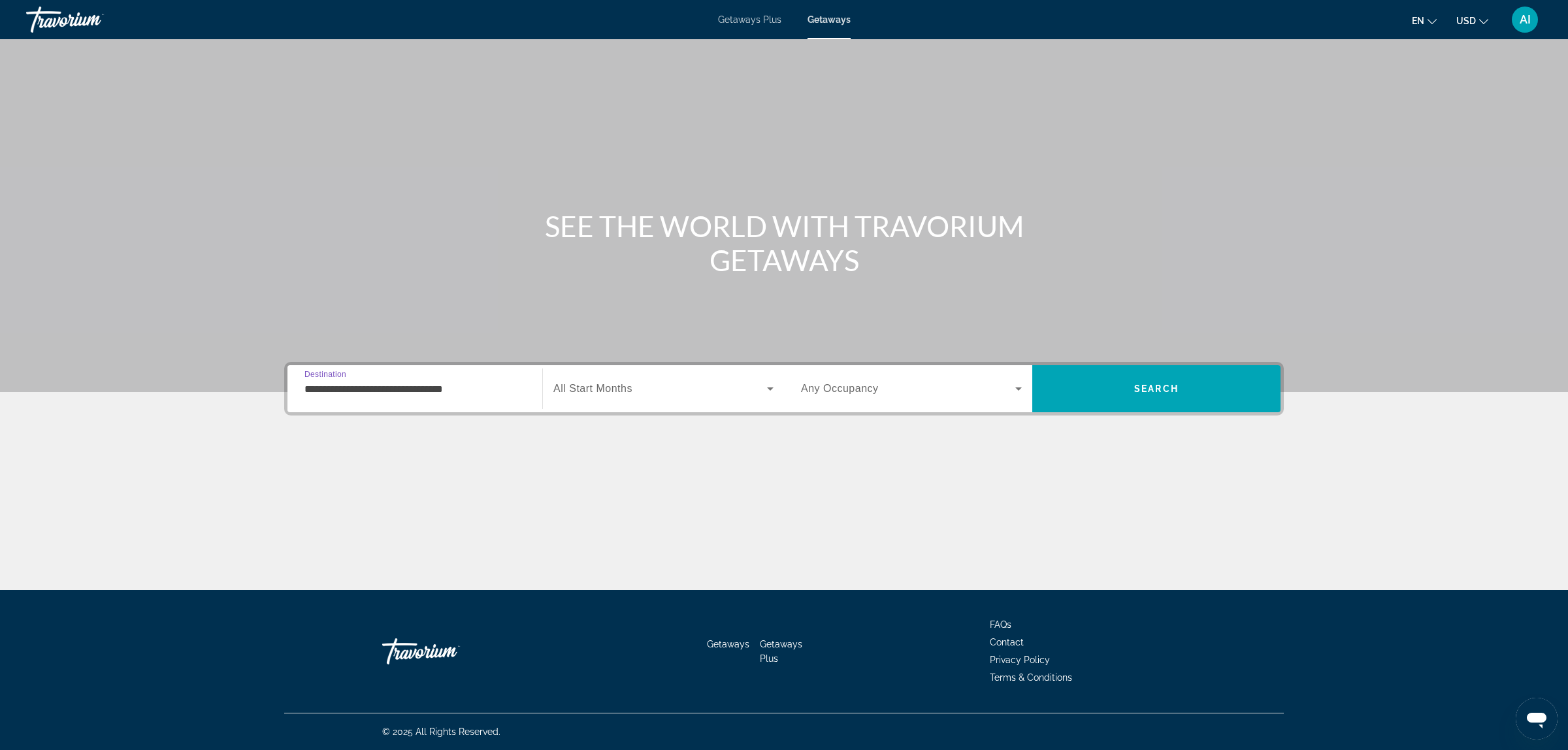
click at [681, 381] on div "Search widget" at bounding box center [663, 389] width 220 height 37
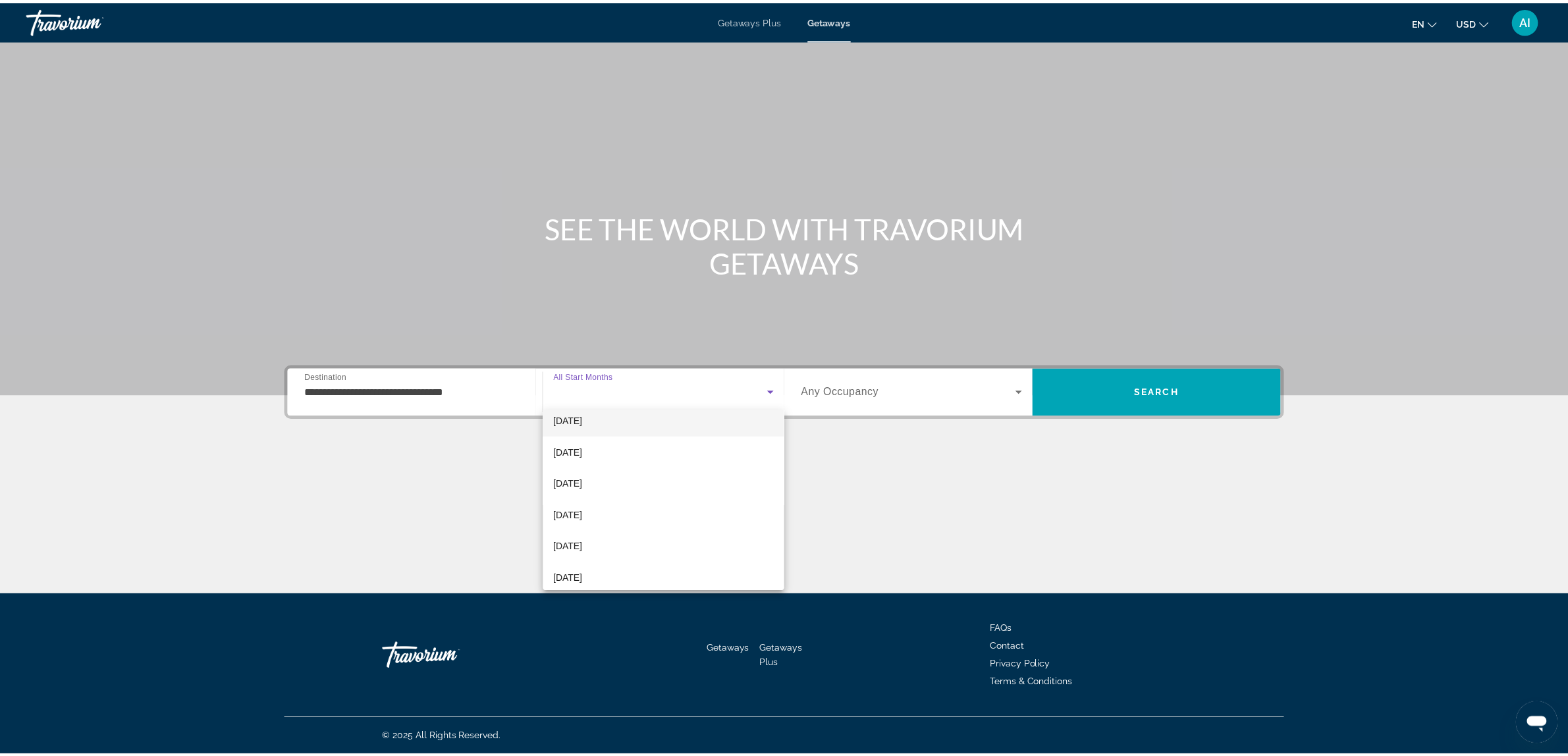
scroll to position [110, 0]
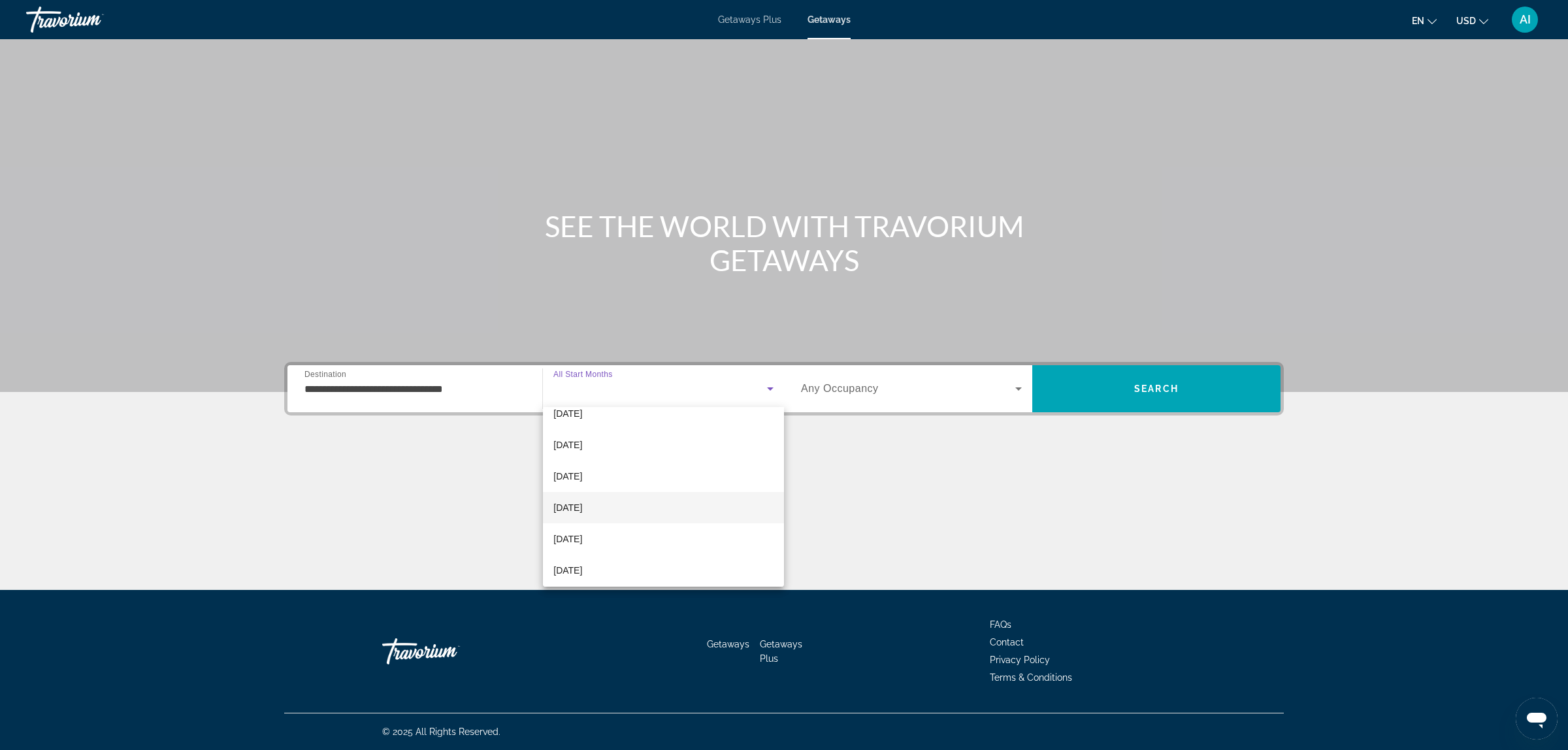
click at [582, 507] on span "[DATE]" at bounding box center [568, 507] width 29 height 15
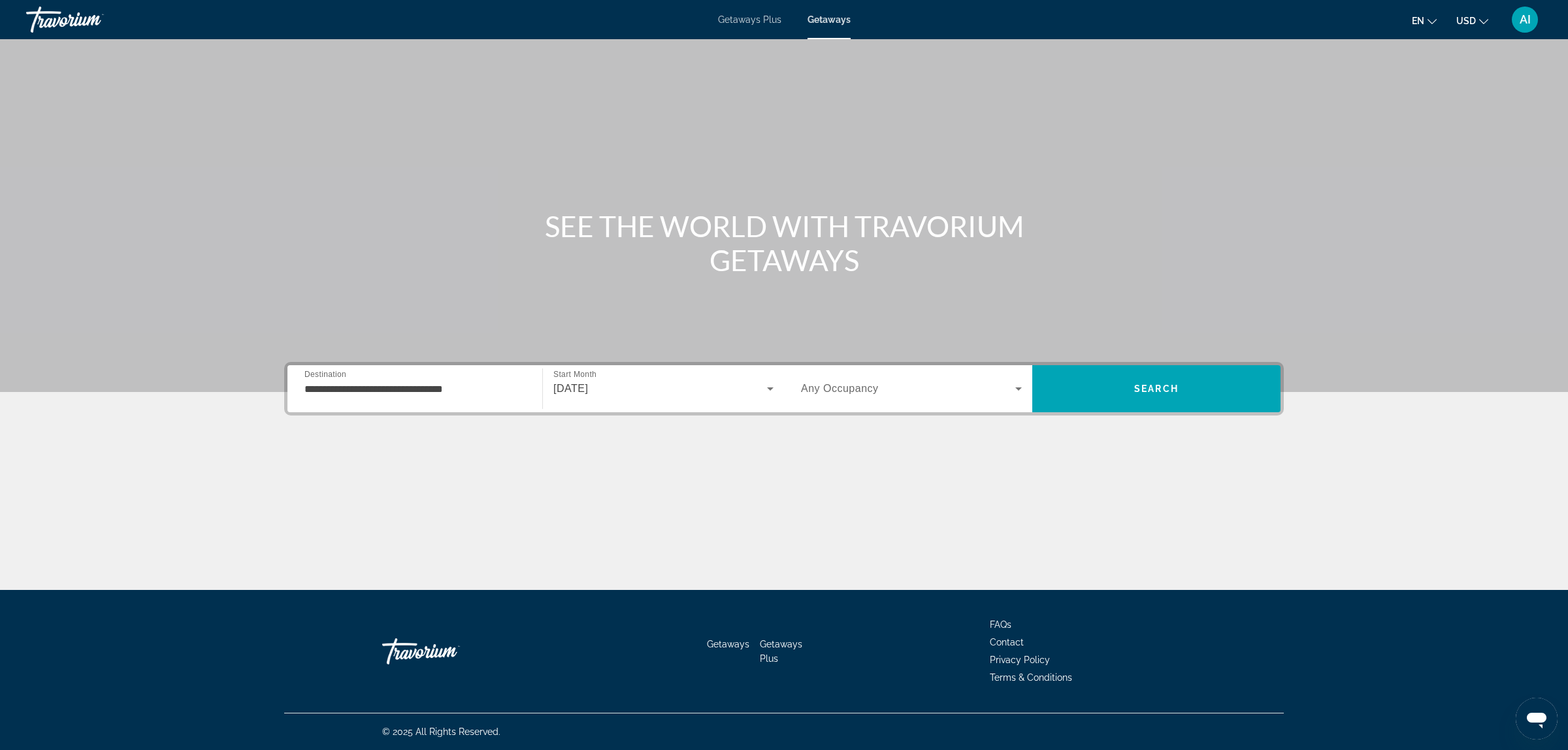
click at [893, 399] on div "Search widget" at bounding box center [911, 389] width 221 height 37
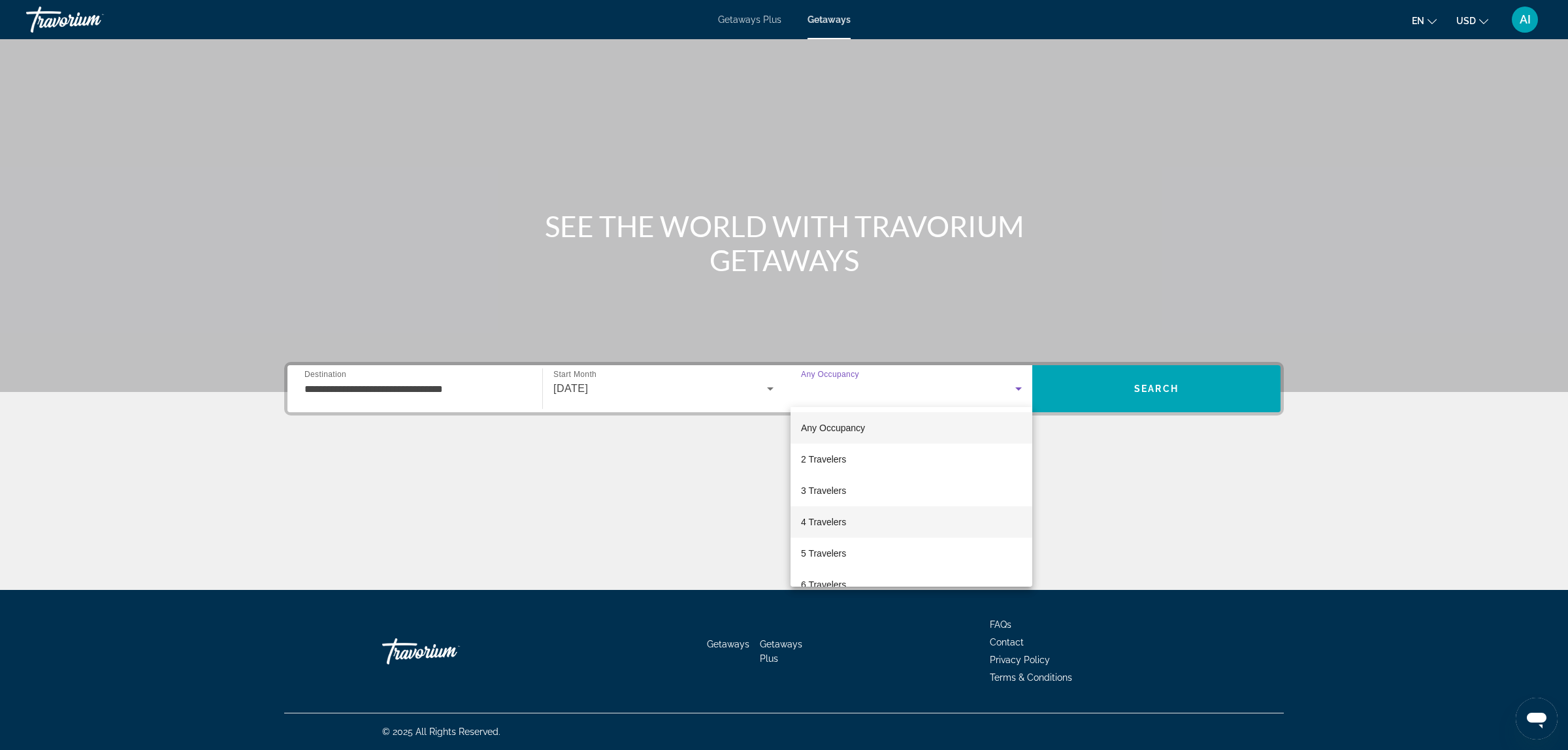
click at [828, 517] on span "4 Travelers" at bounding box center [823, 522] width 45 height 15
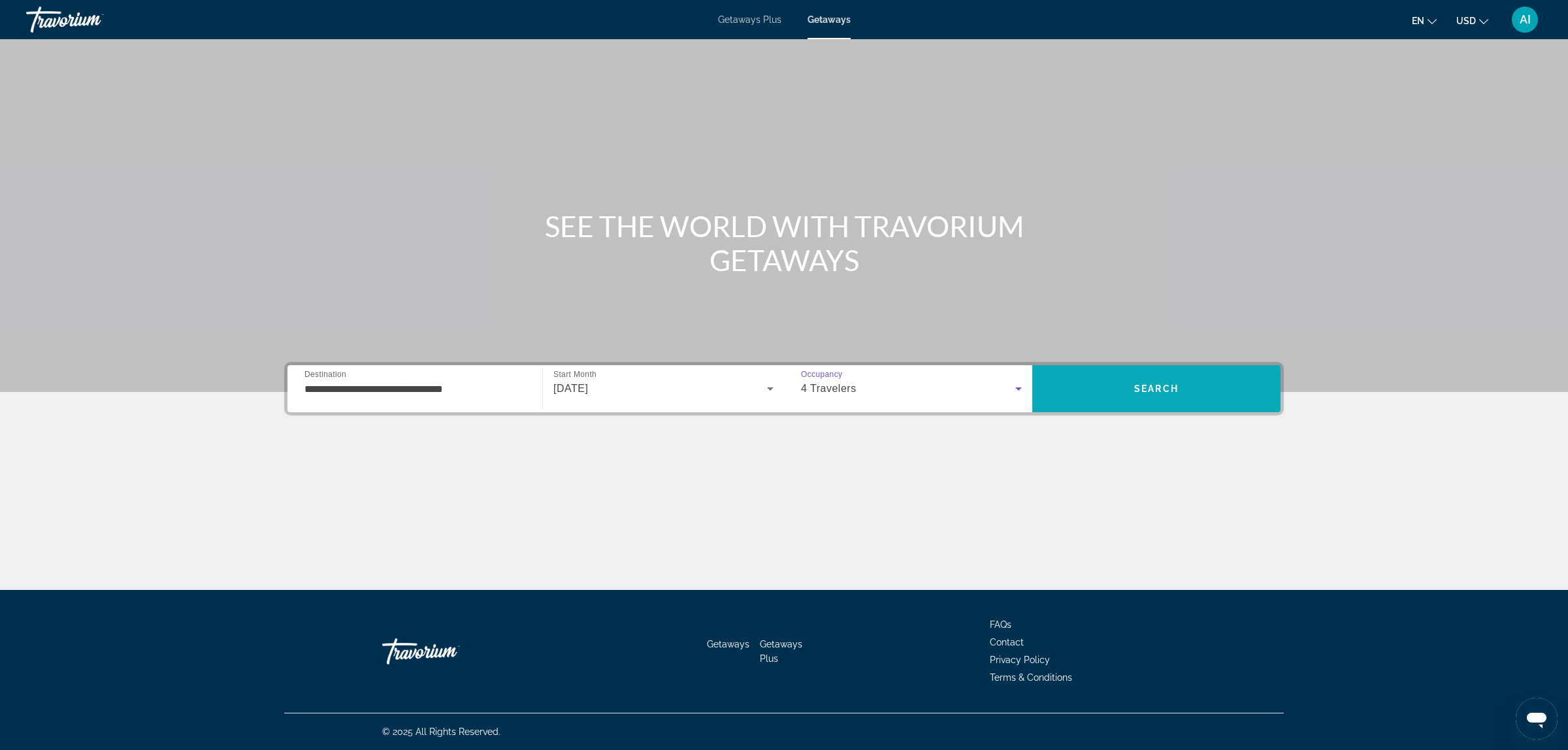
click at [1214, 394] on span "Search" at bounding box center [1156, 389] width 249 height 31
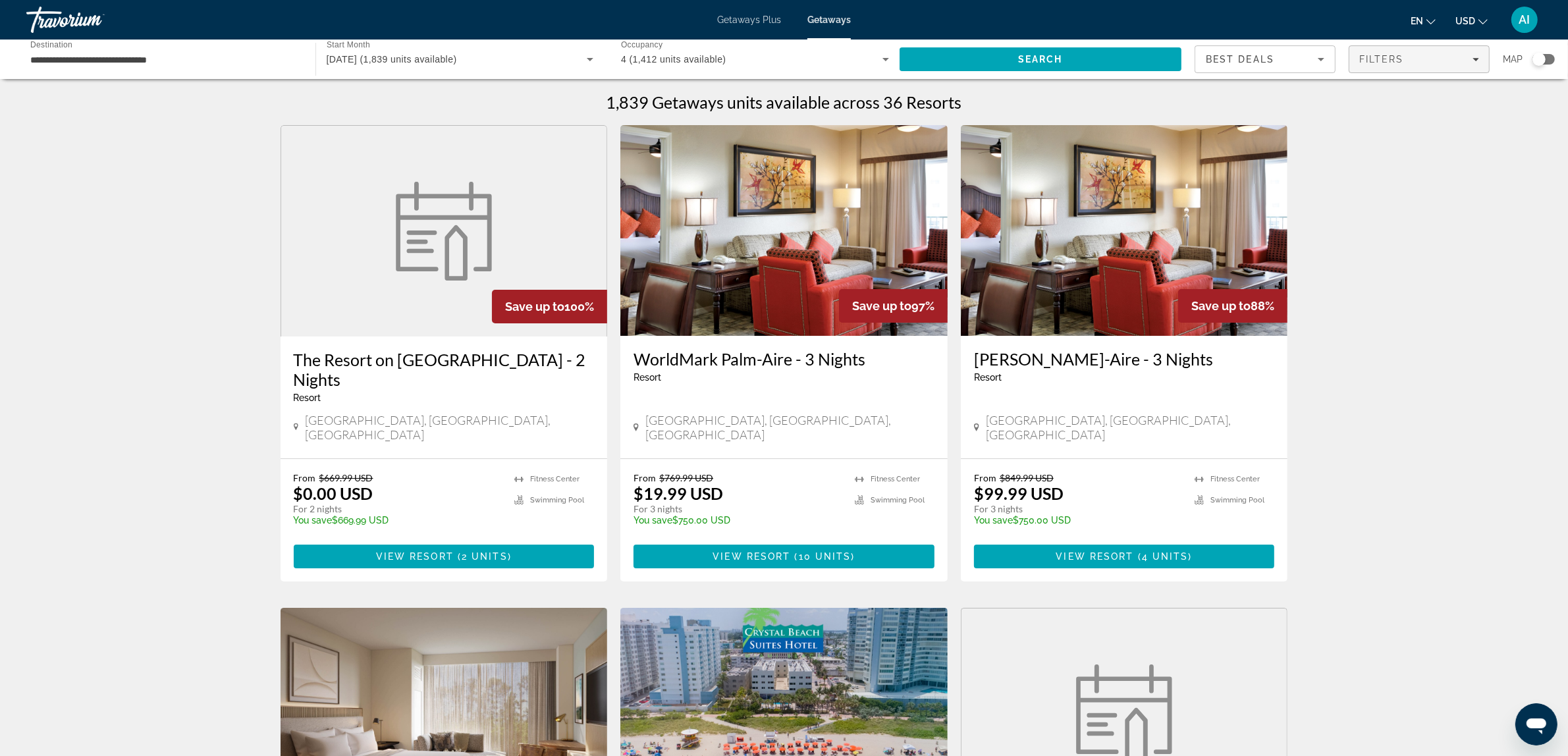
click at [1394, 59] on span "Filters" at bounding box center [1382, 59] width 45 height 11
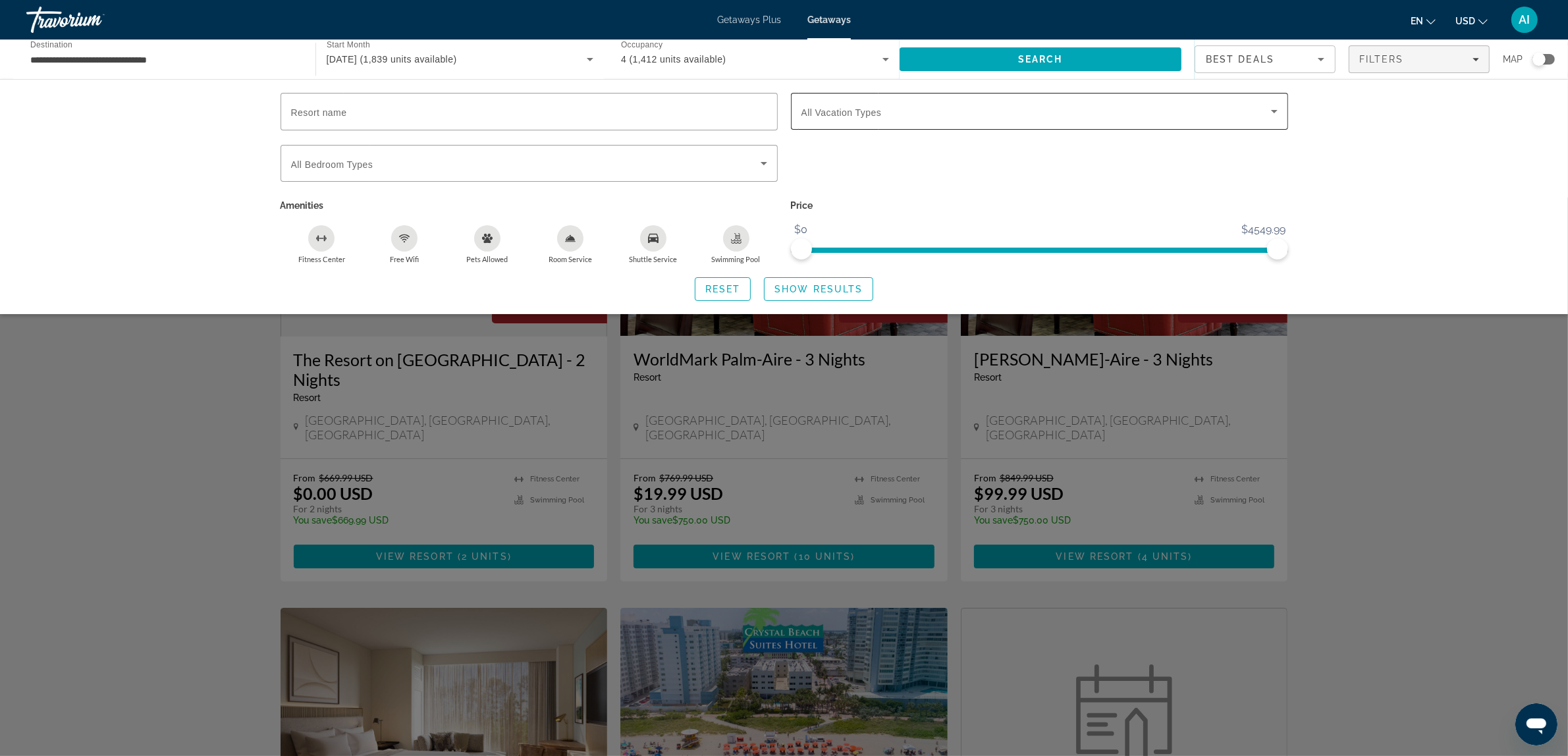
click at [880, 110] on span "All Vacation Types" at bounding box center [841, 113] width 80 height 11
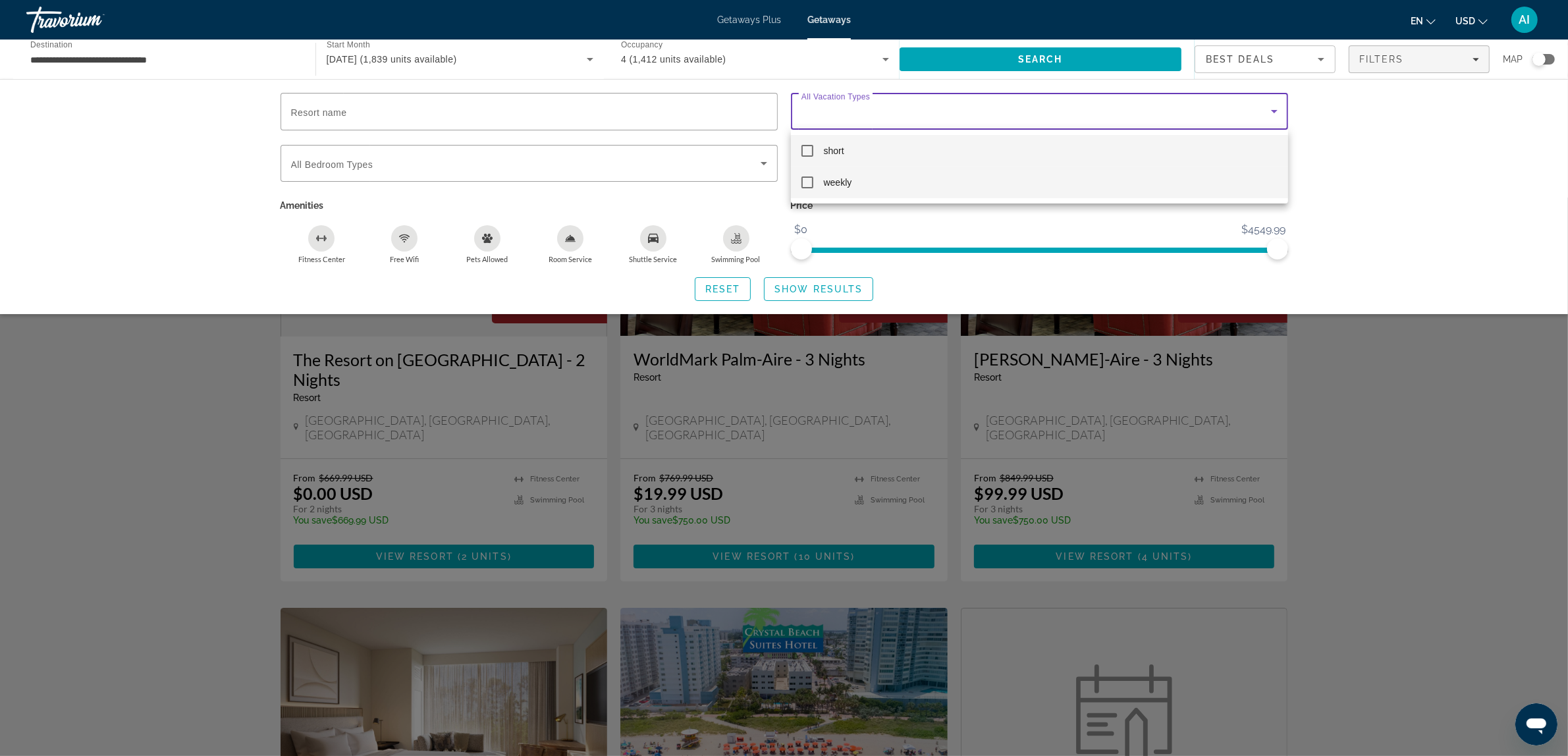
click at [805, 182] on mat-pseudo-checkbox at bounding box center [807, 182] width 12 height 12
drag, startPoint x: 1483, startPoint y: 208, endPoint x: 1411, endPoint y: 228, distance: 74.7
click at [1480, 208] on div at bounding box center [784, 378] width 1568 height 756
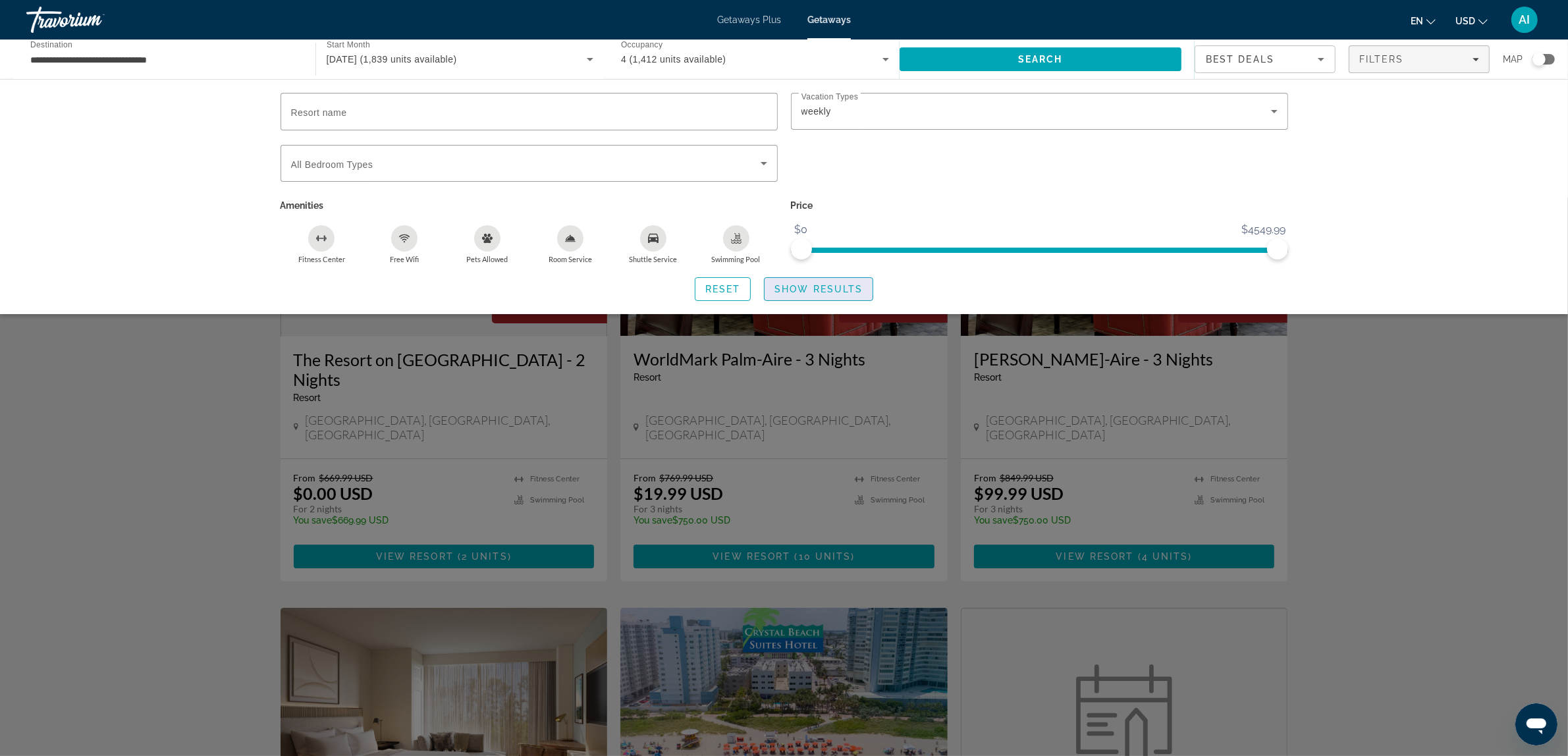
click at [811, 291] on span "Show Results" at bounding box center [818, 289] width 88 height 11
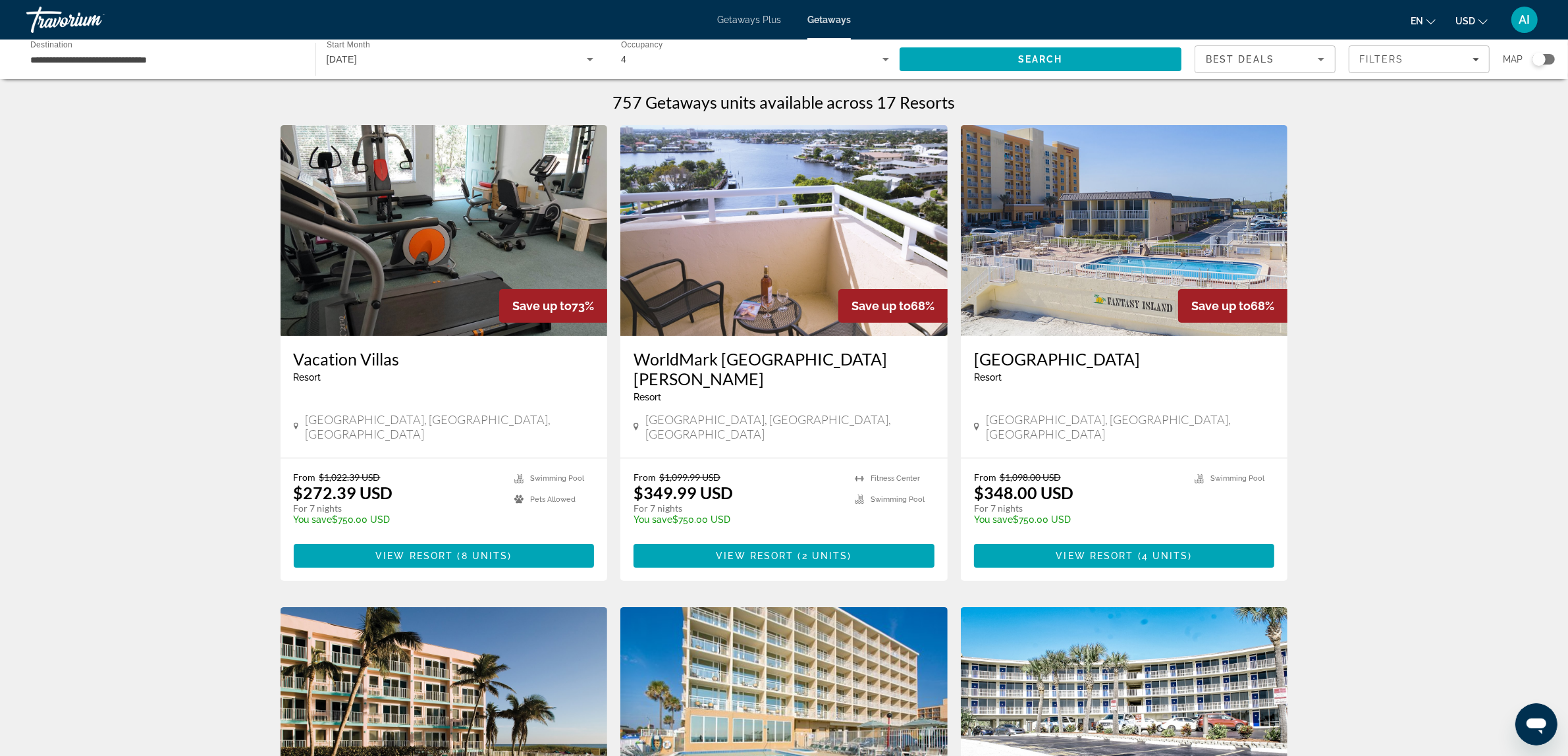
click at [413, 248] on img "Main content" at bounding box center [444, 230] width 327 height 211
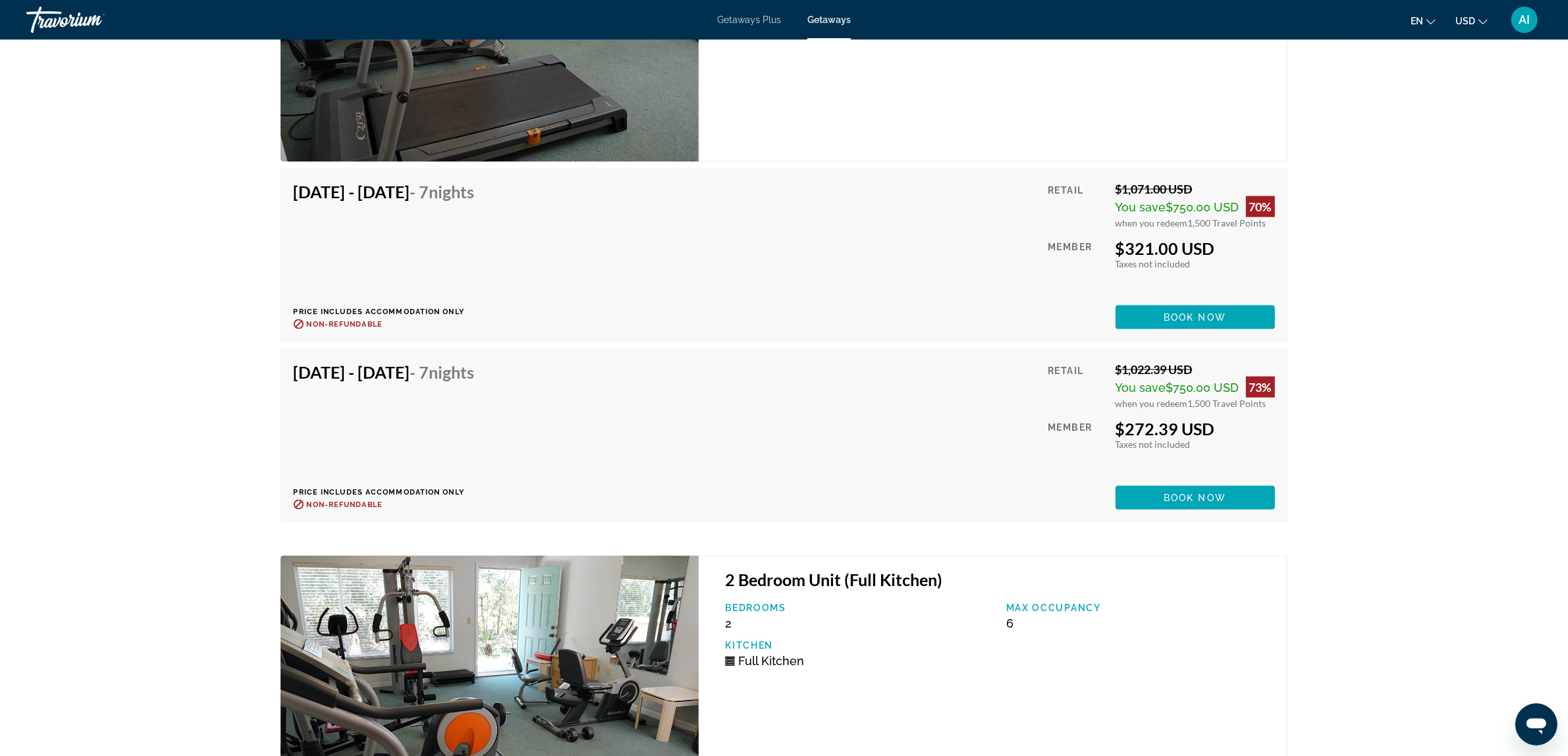
scroll to position [2525, 0]
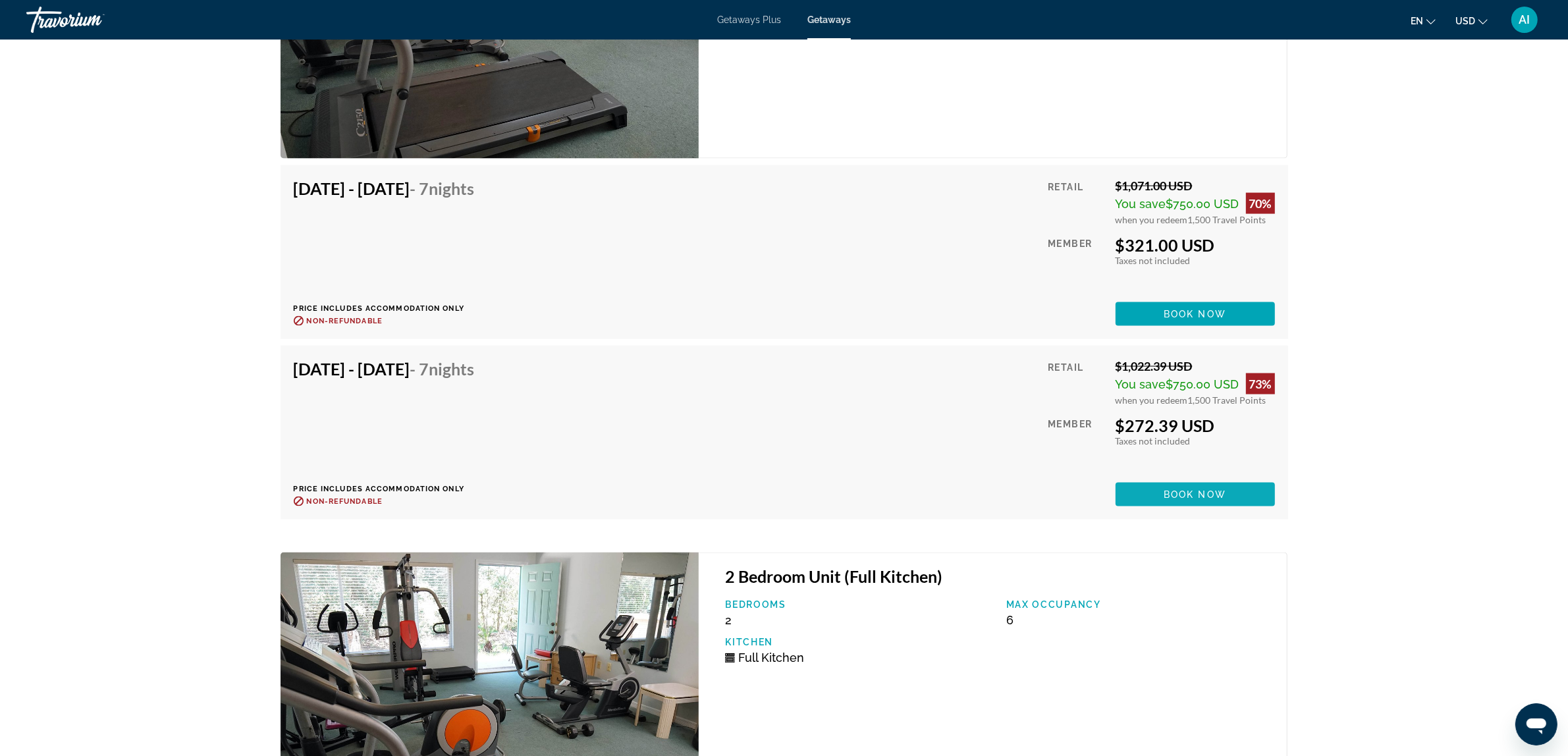
click at [1187, 499] on span "Main content" at bounding box center [1195, 494] width 160 height 32
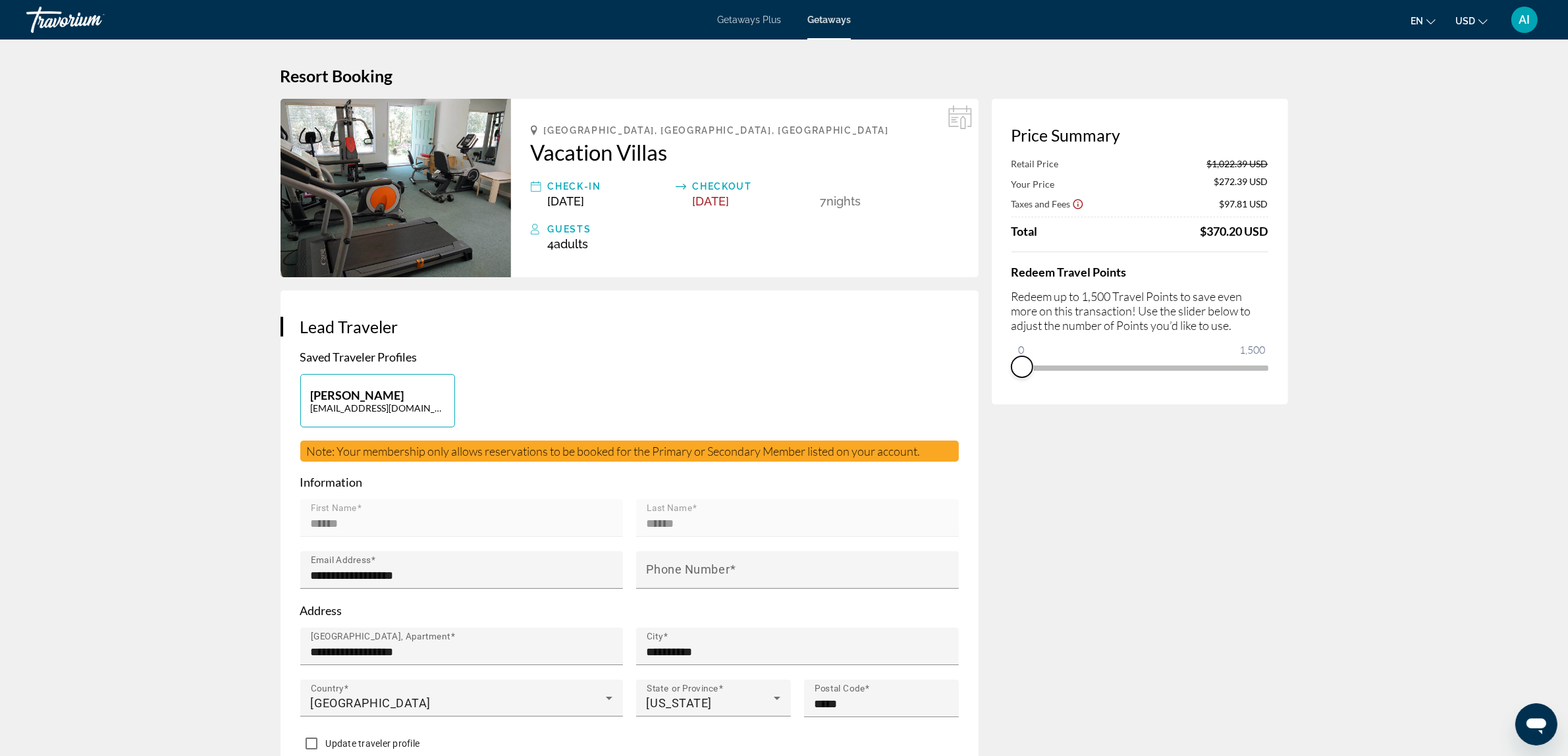
drag, startPoint x: 1256, startPoint y: 386, endPoint x: 921, endPoint y: 380, distance: 335.1
drag, startPoint x: 1022, startPoint y: 344, endPoint x: 1329, endPoint y: 386, distance: 309.9
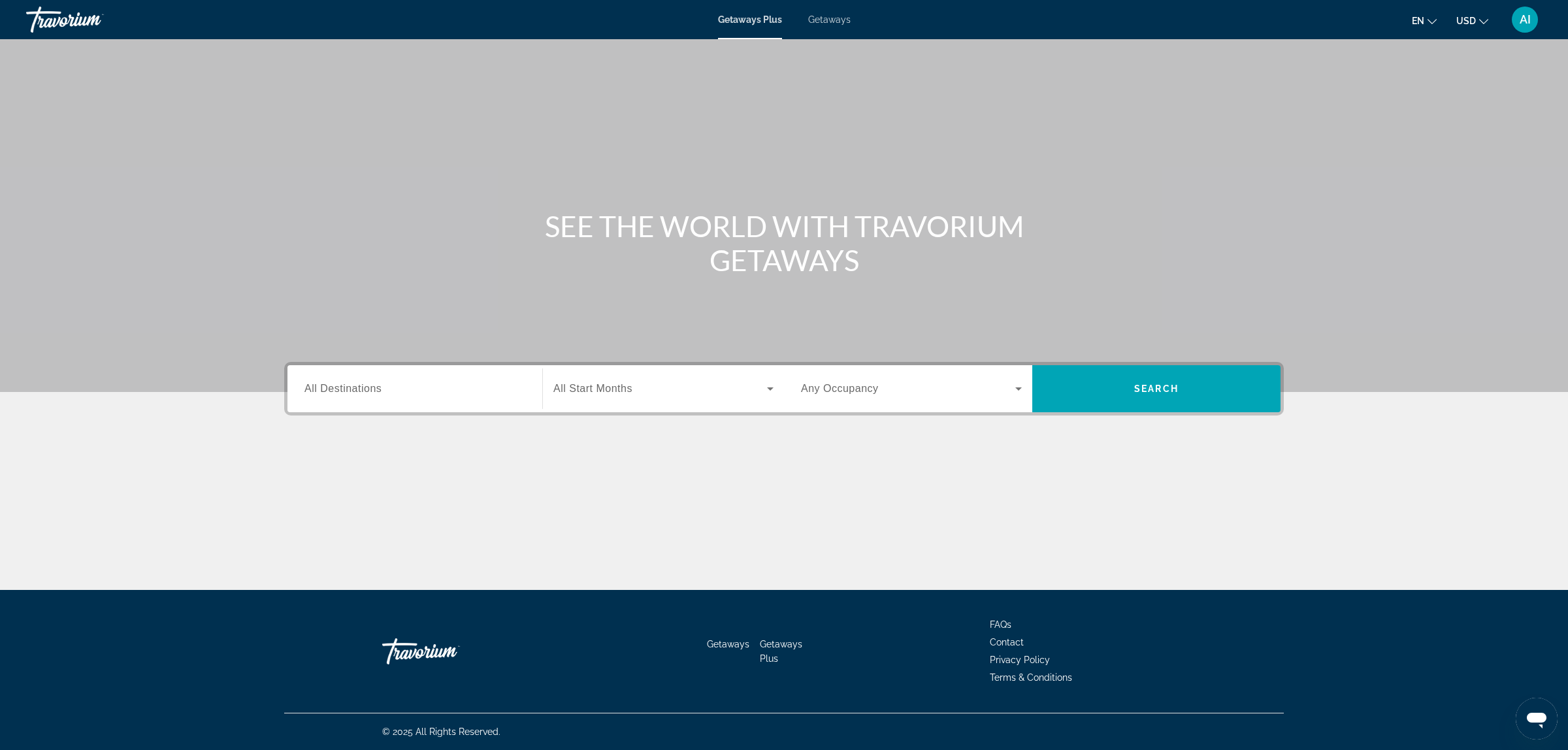
click at [838, 21] on span "Getaways" at bounding box center [829, 20] width 43 height 11
click at [373, 394] on span "All Destinations" at bounding box center [343, 388] width 77 height 11
click at [373, 394] on input "Destination All Destinations" at bounding box center [415, 390] width 221 height 15
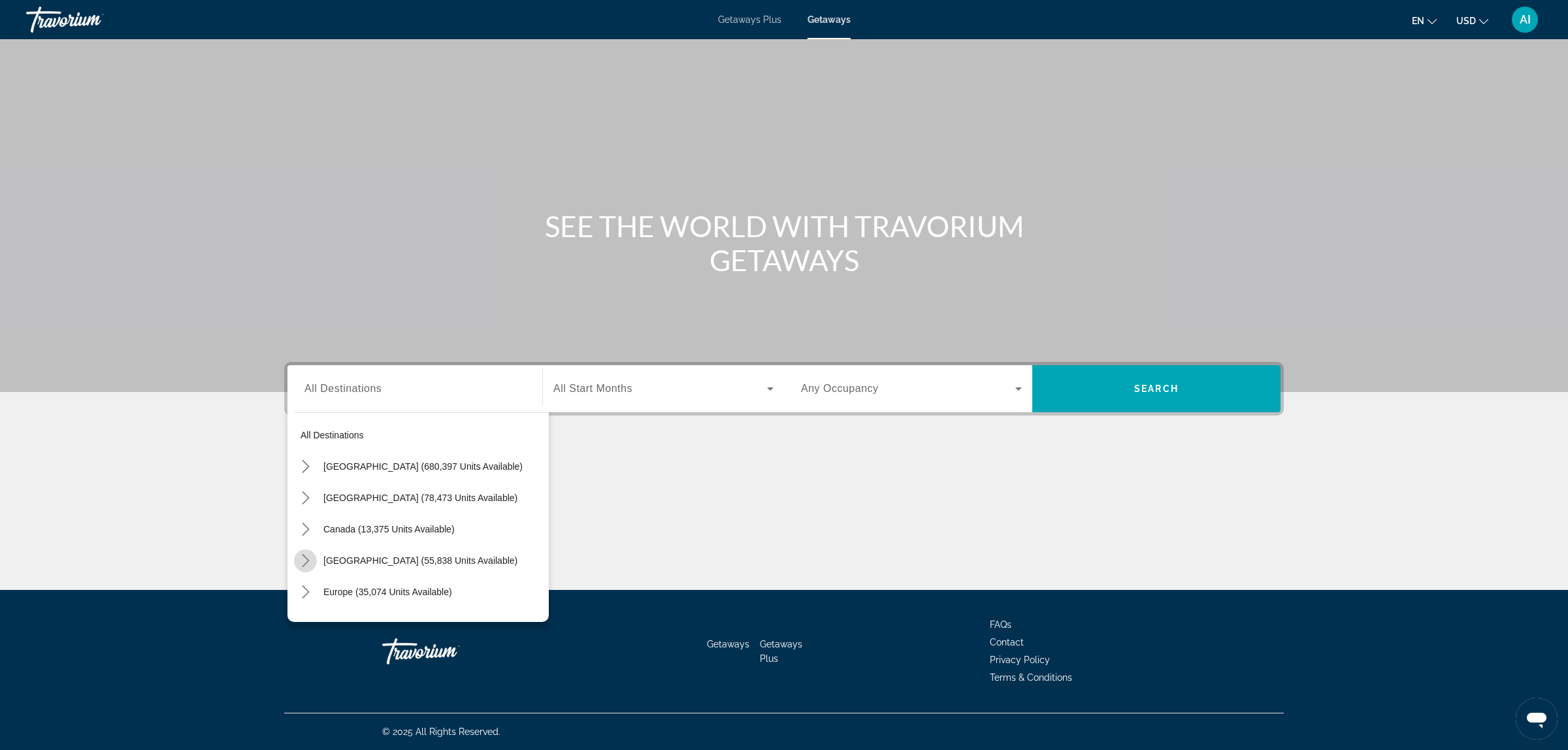
click at [308, 560] on icon "Toggle Caribbean & Atlantic Islands (55,838 units available) submenu" at bounding box center [305, 560] width 7 height 13
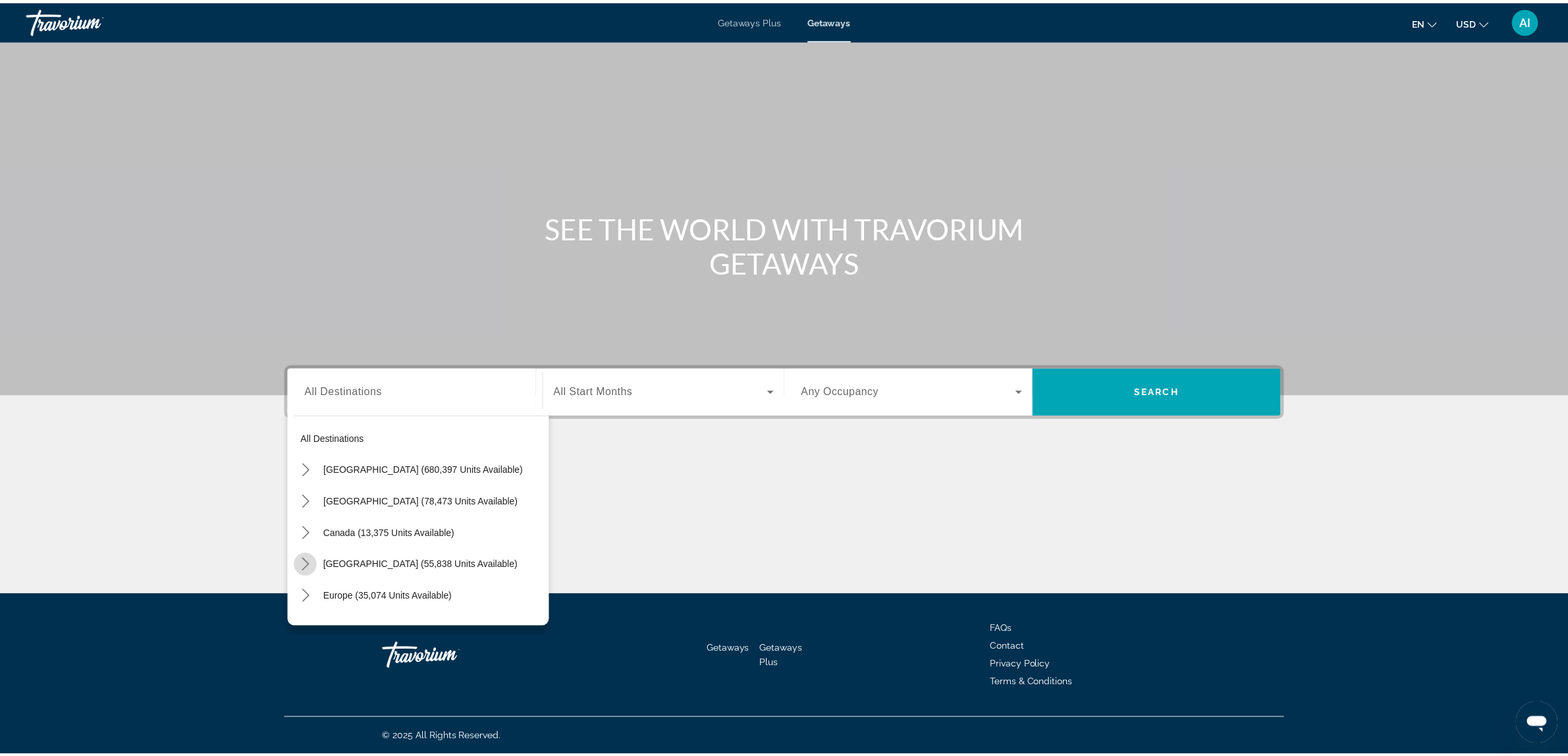
scroll to position [133, 0]
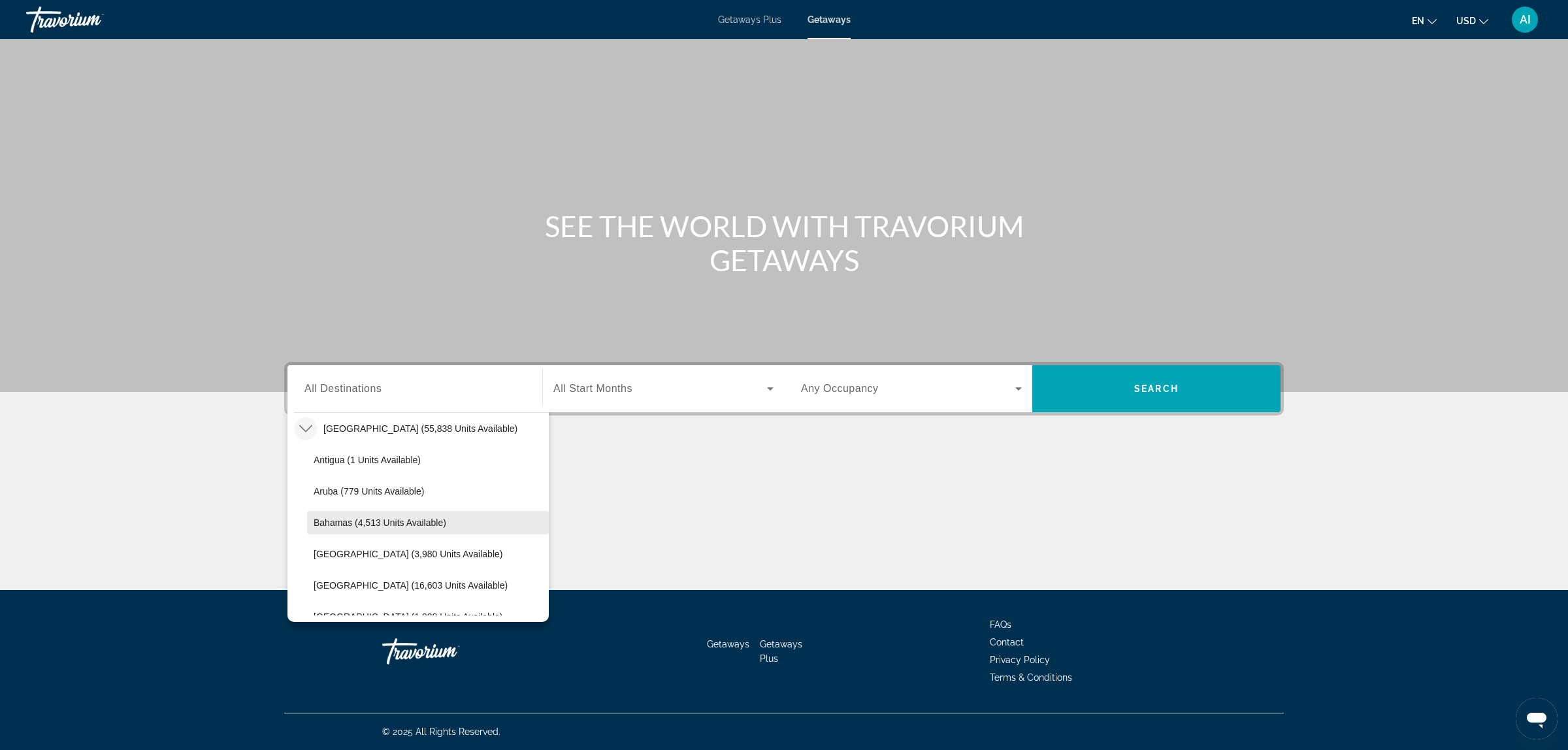
click at [374, 522] on span "Bahamas (4,513 units available)" at bounding box center [379, 523] width 132 height 11
type input "**********"
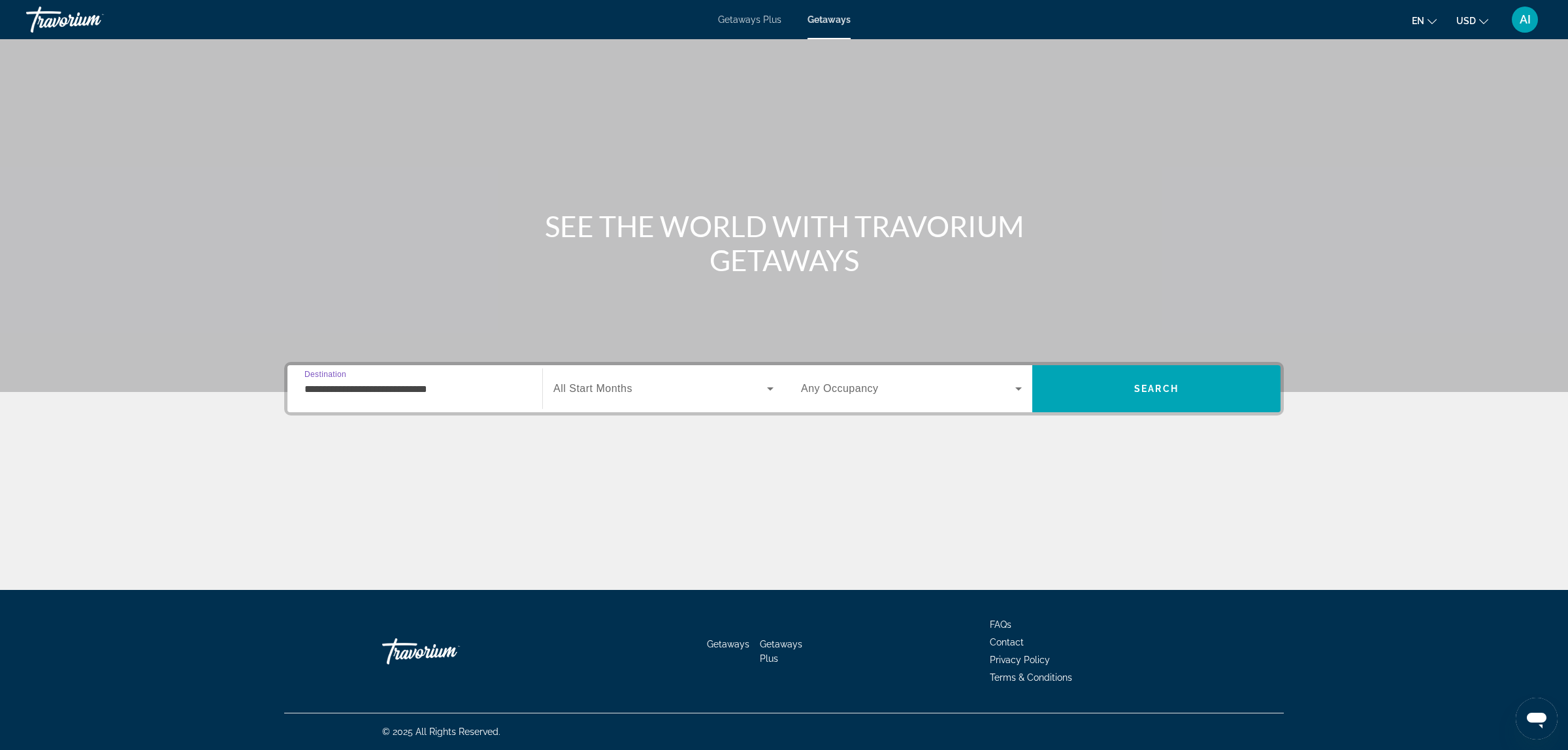
click at [651, 393] on span "Search widget" at bounding box center [659, 389] width 213 height 15
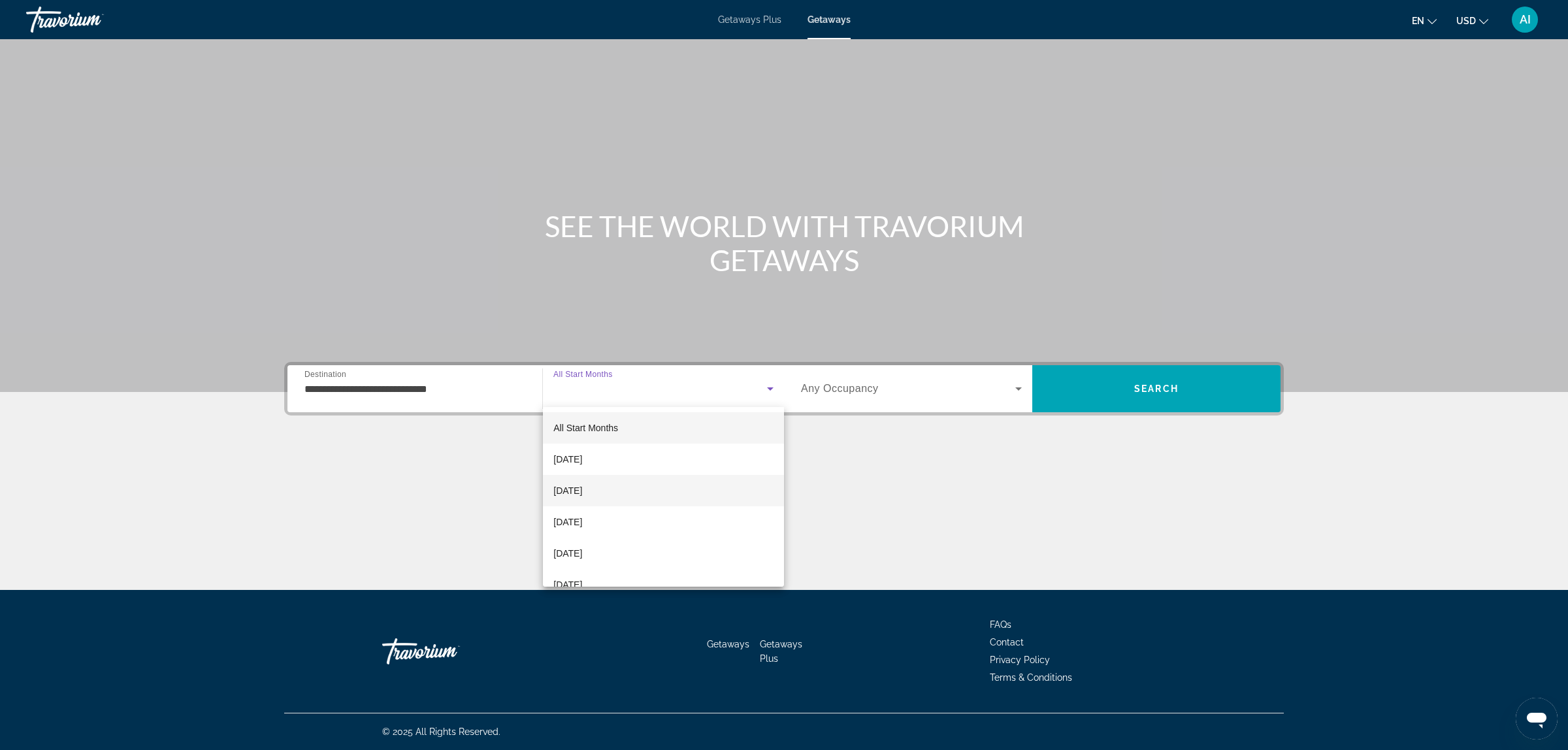
click at [582, 494] on span "[DATE]" at bounding box center [568, 491] width 29 height 15
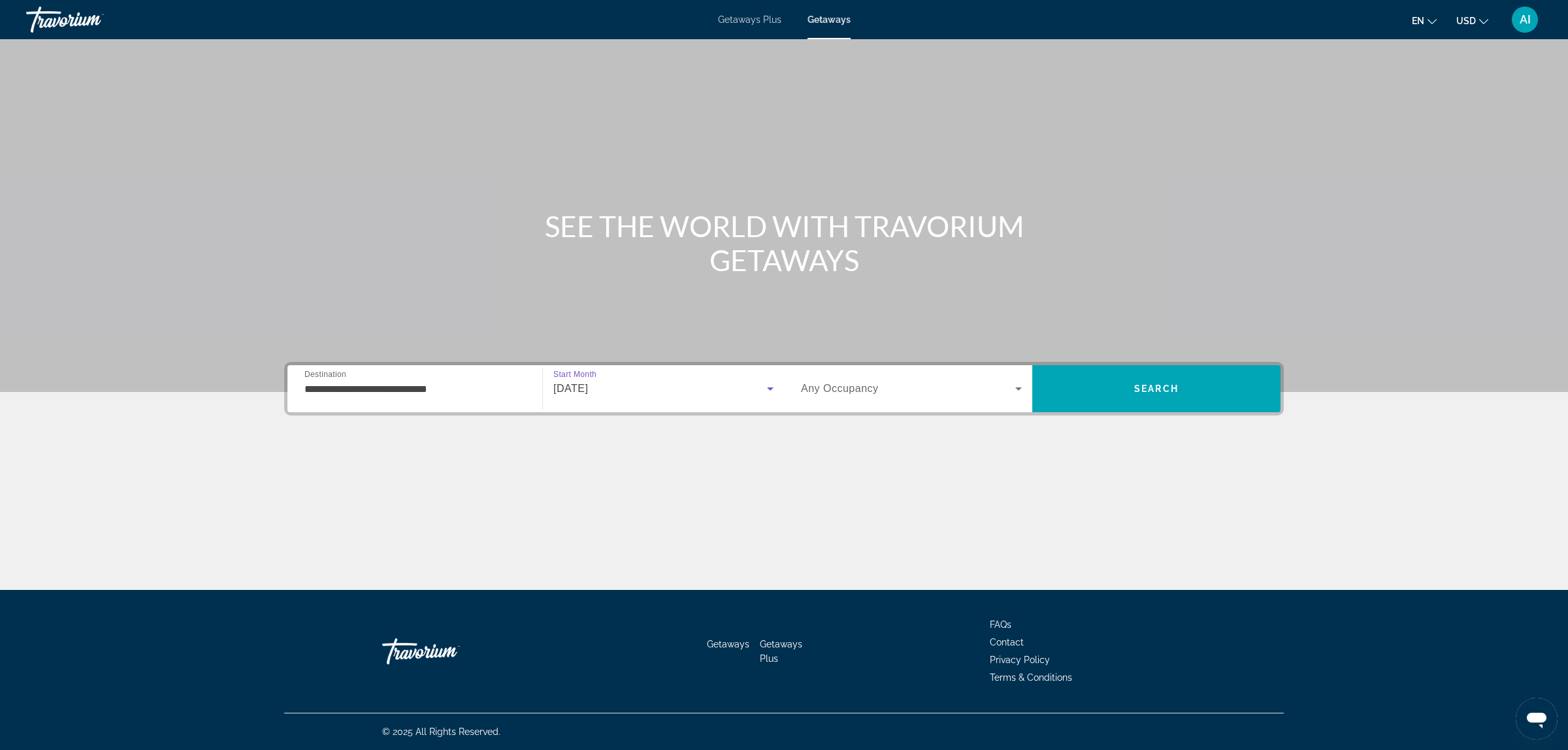
click at [935, 381] on span "Search widget" at bounding box center [908, 389] width 214 height 15
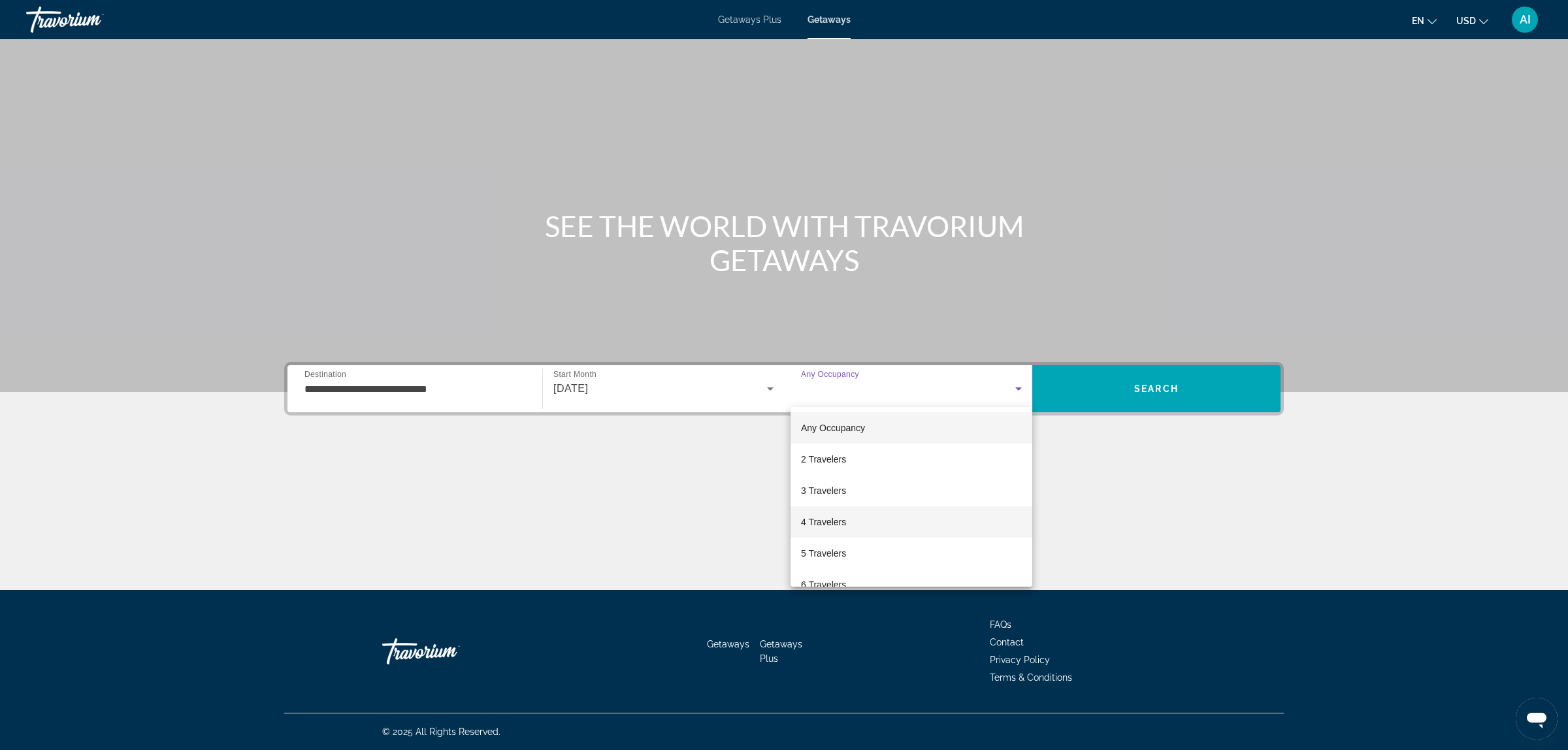
click at [818, 523] on span "4 Travelers" at bounding box center [823, 522] width 45 height 15
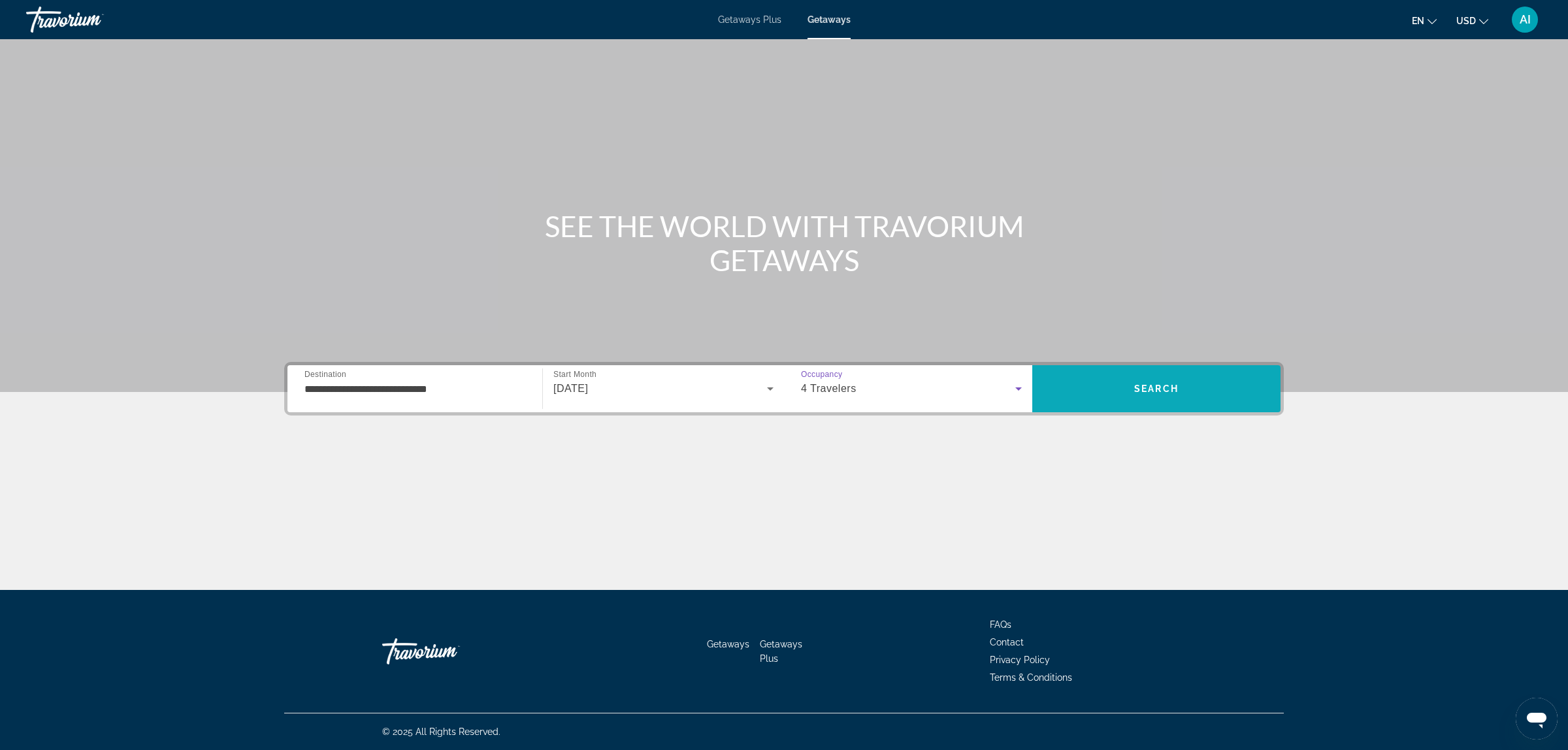
click at [1202, 396] on span "Search" at bounding box center [1156, 389] width 249 height 31
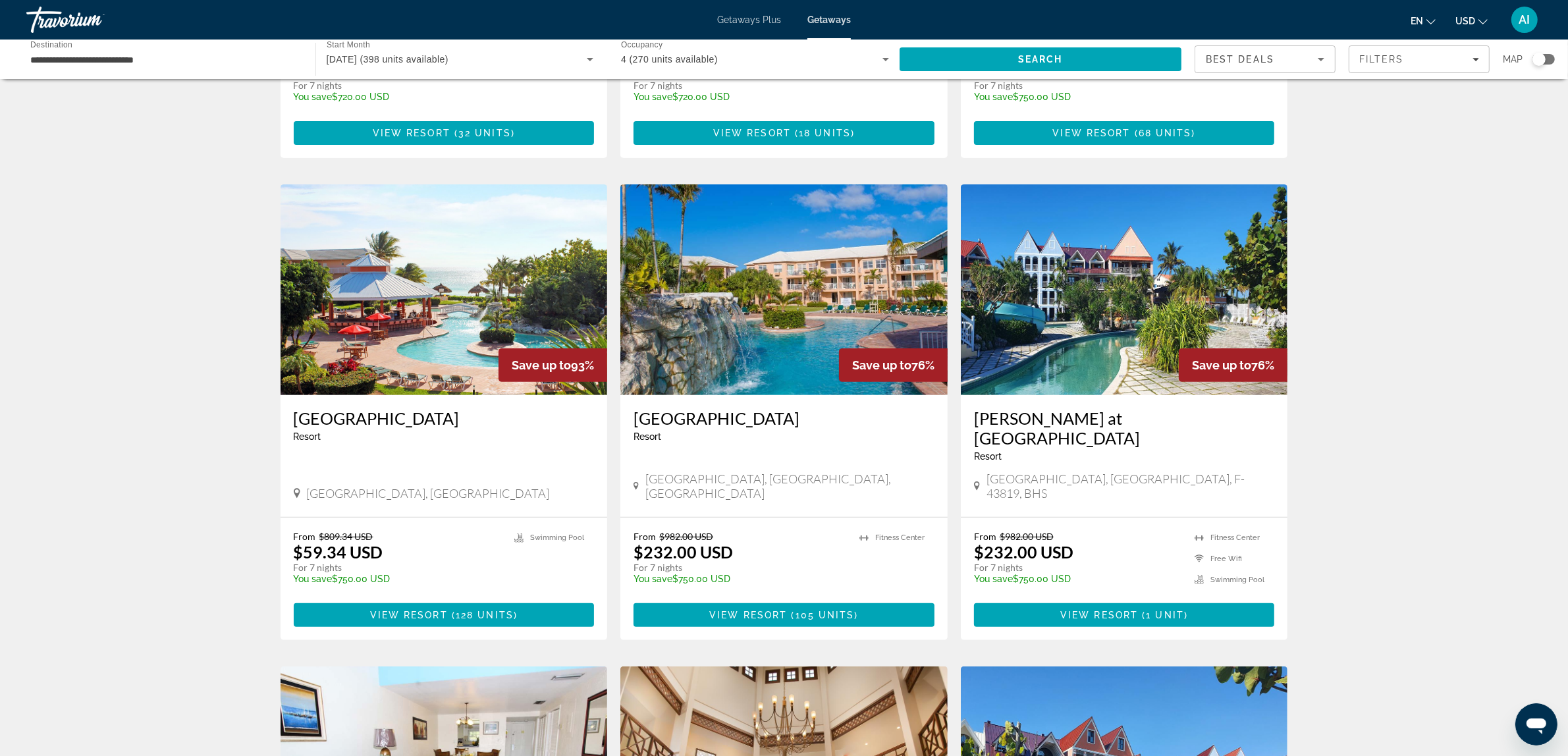
scroll to position [439, 0]
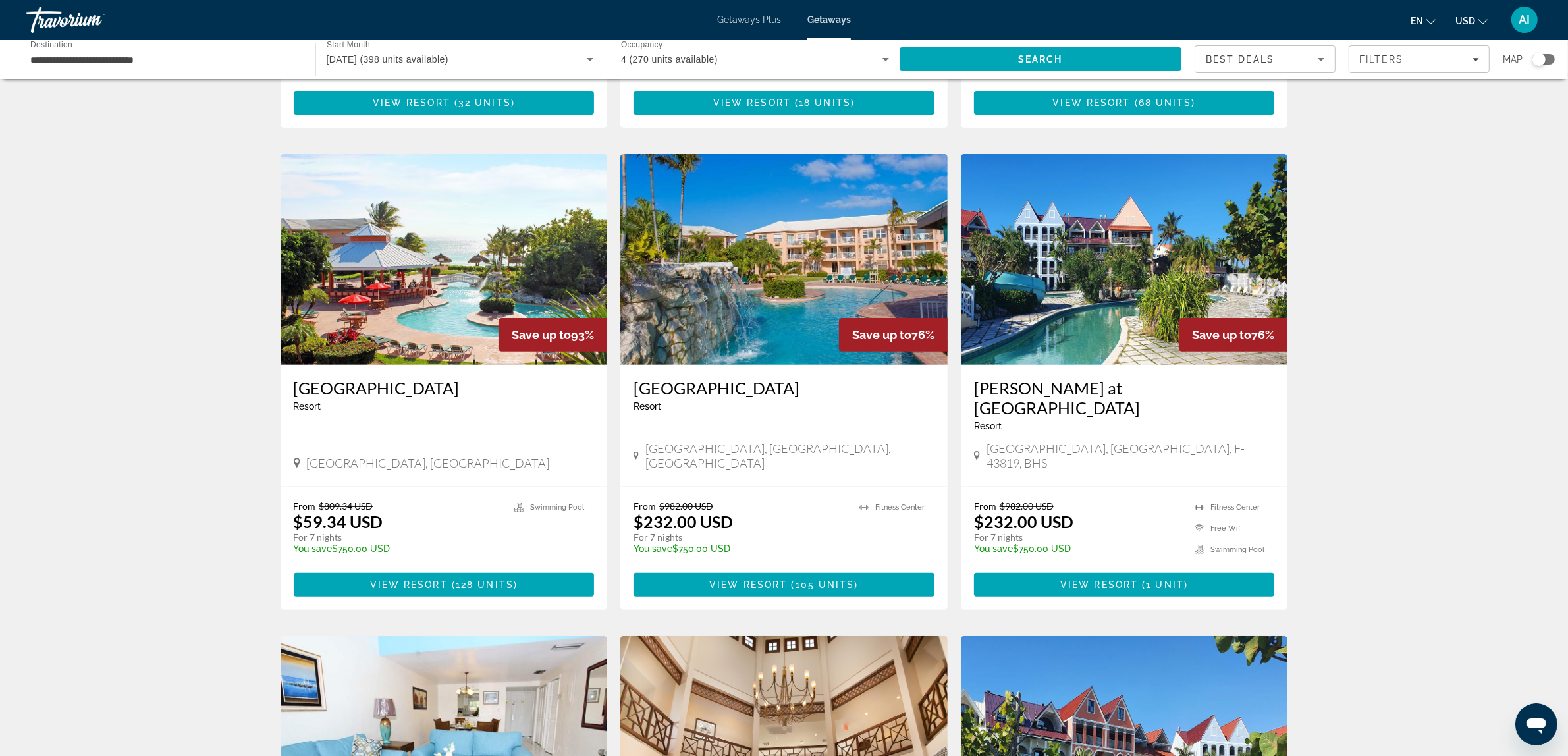
click at [820, 292] on img "Main content" at bounding box center [784, 259] width 327 height 211
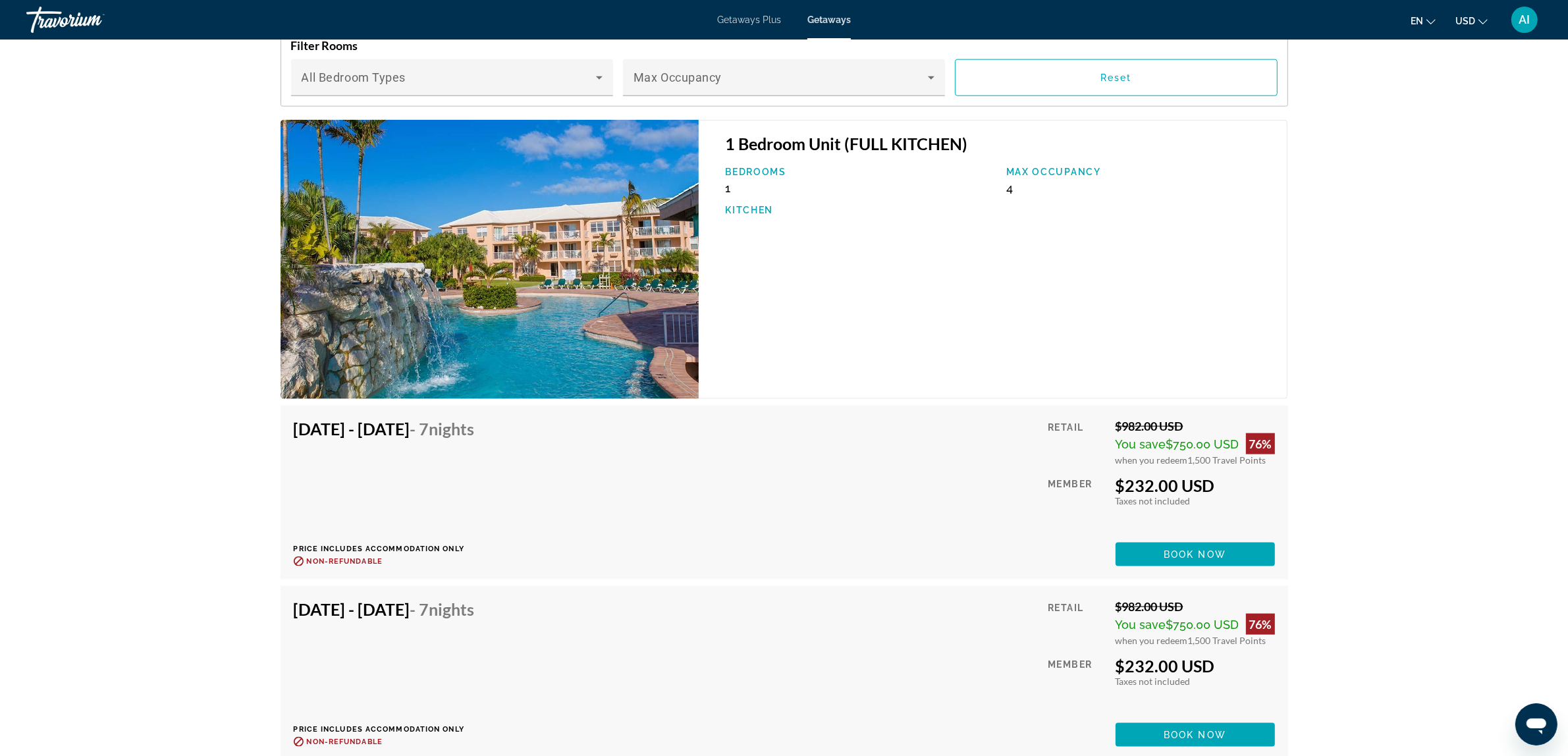
scroll to position [2087, 0]
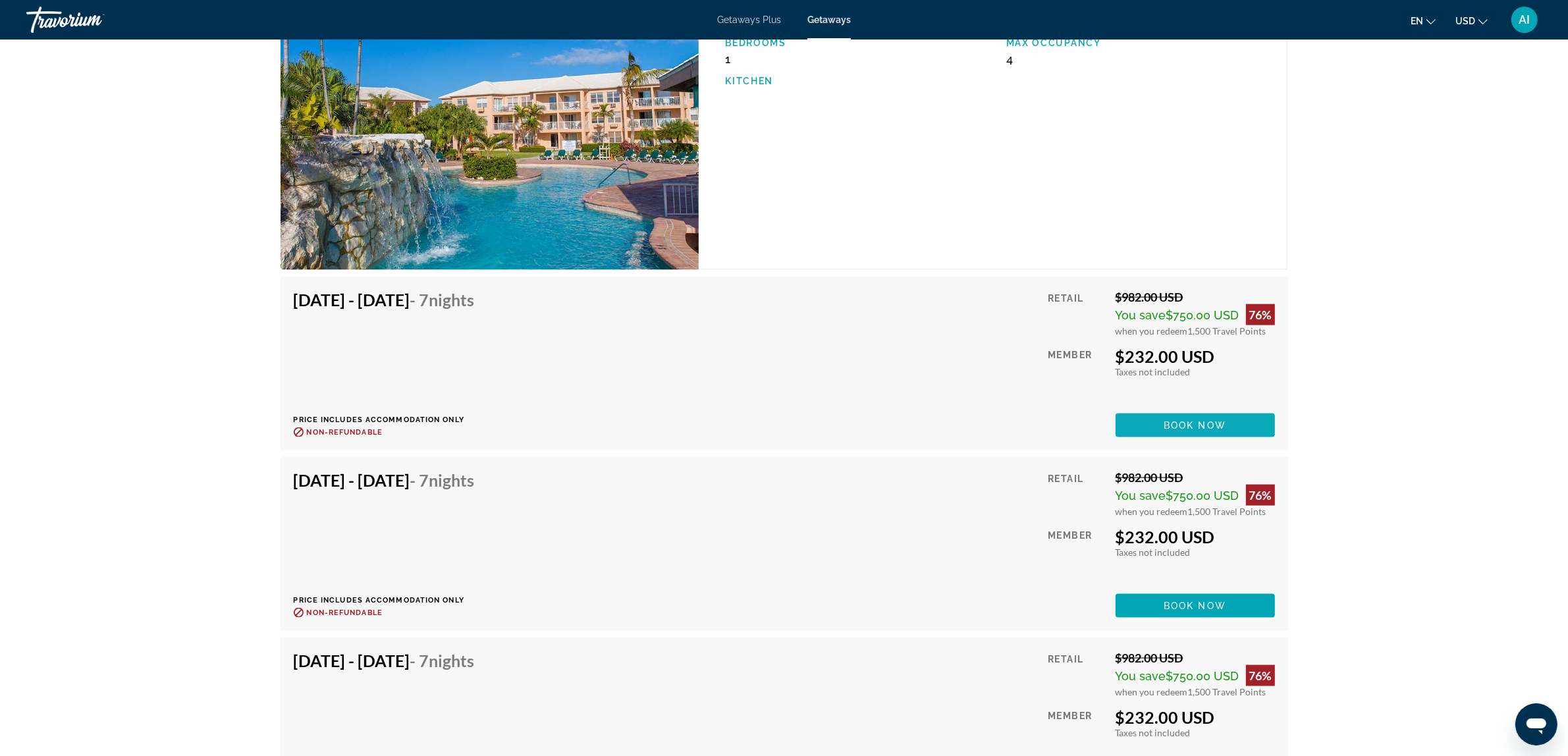
click at [1158, 423] on span "Main content" at bounding box center [1195, 425] width 160 height 32
